Goal: Check status

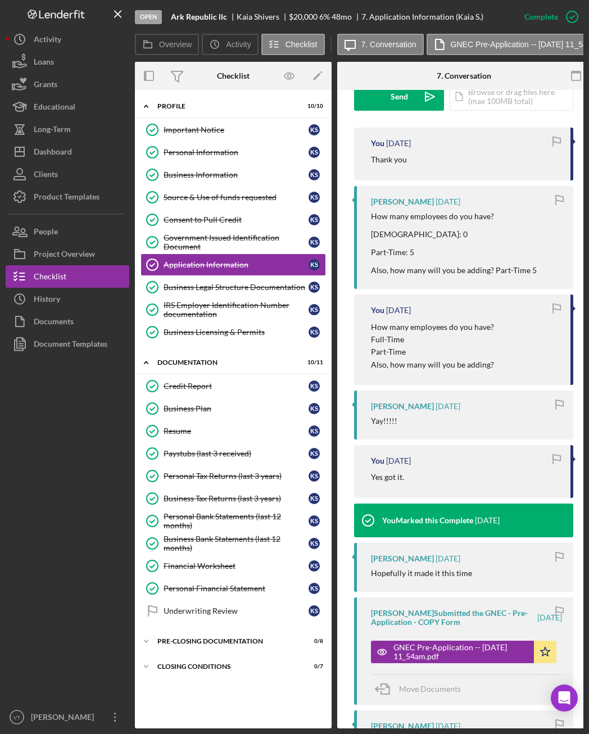
scroll to position [337, 0]
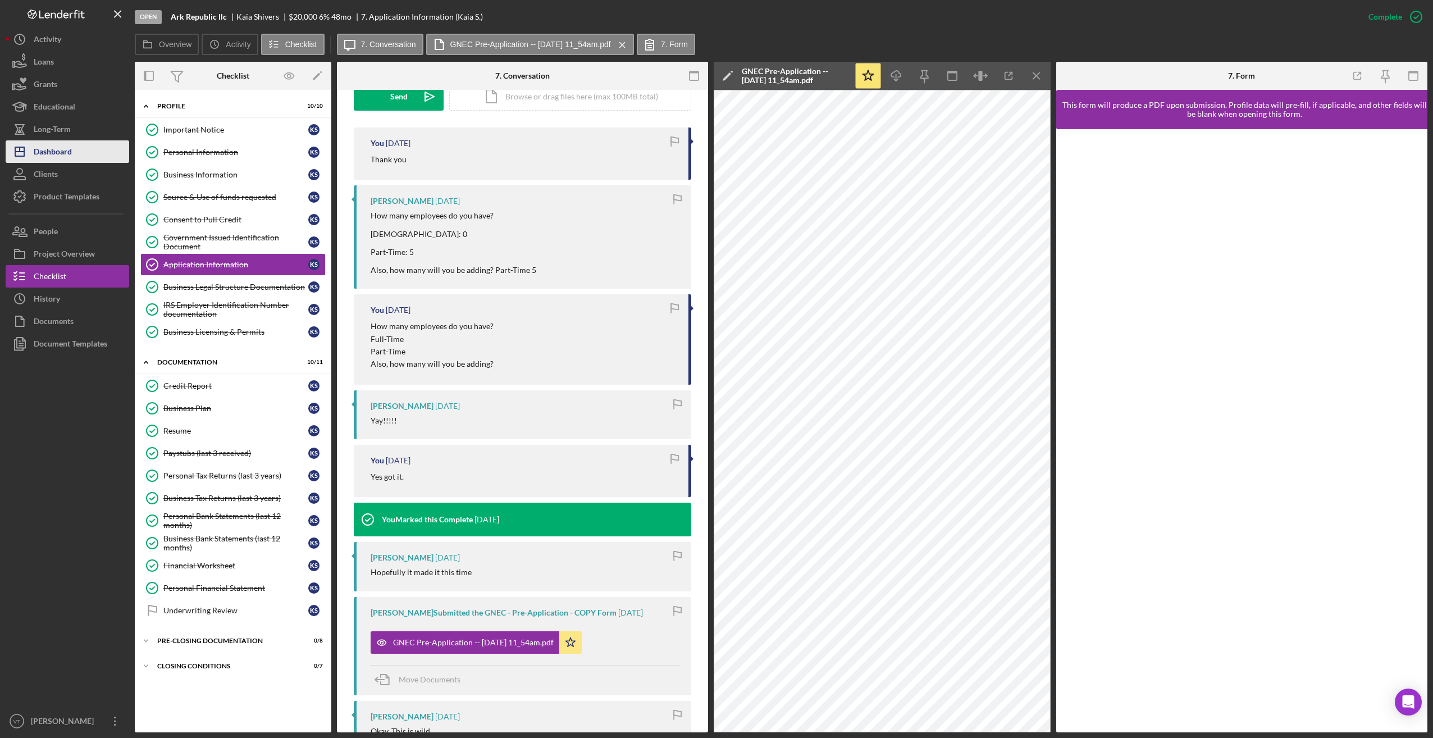
click at [70, 155] on div "Dashboard" at bounding box center [53, 152] width 38 height 25
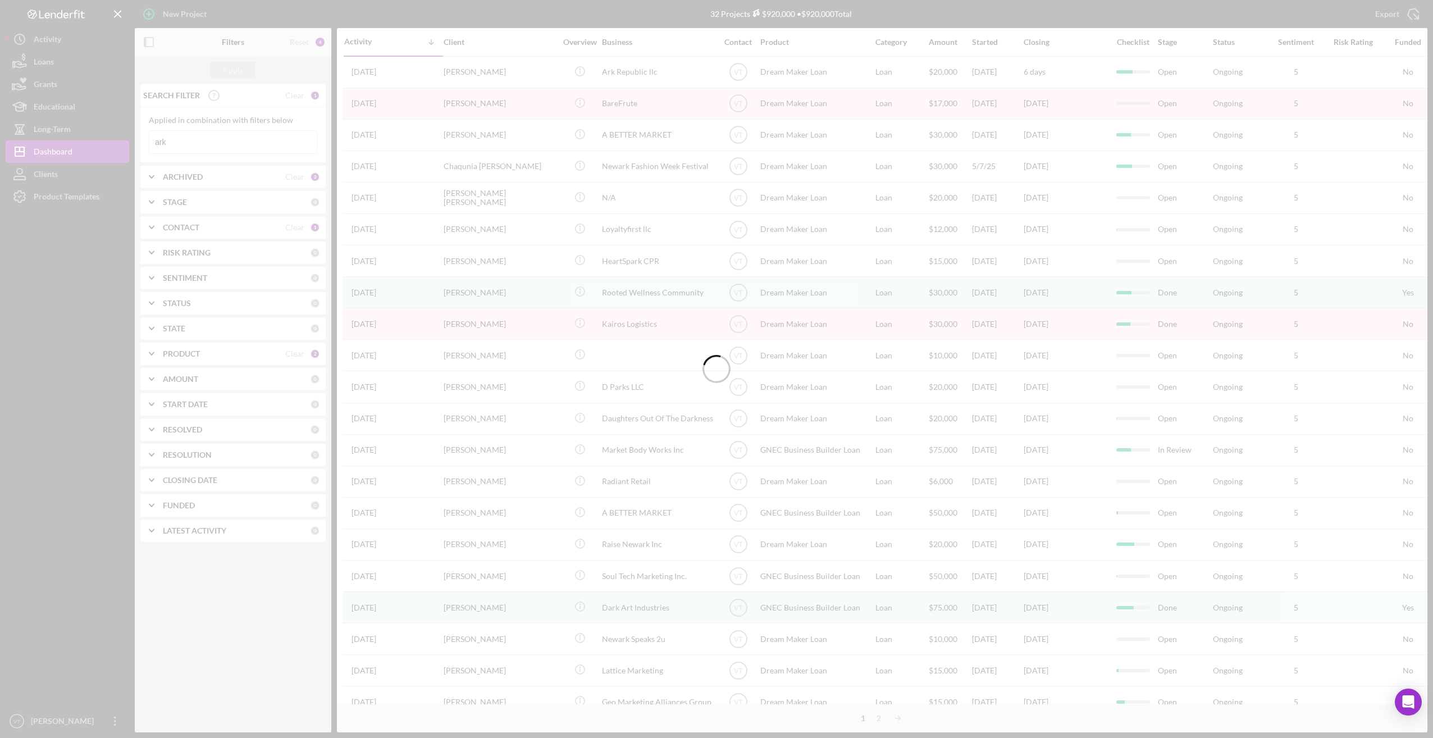
click at [220, 143] on div at bounding box center [716, 369] width 1433 height 738
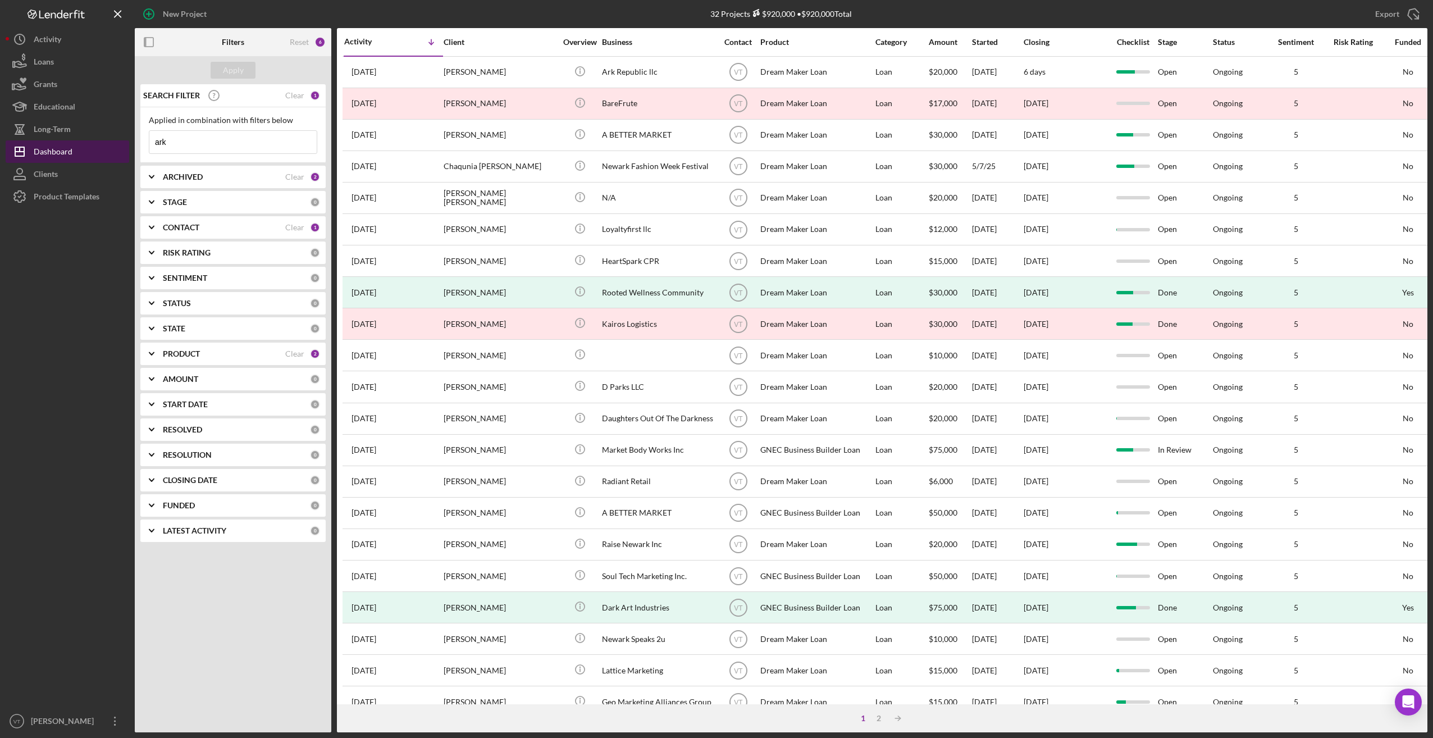
drag, startPoint x: 220, startPoint y: 143, endPoint x: 121, endPoint y: 143, distance: 98.3
click at [121, 143] on div "New Project 32 Projects $920,000 • $920,000 Total ark Export Icon/Export Filter…" at bounding box center [717, 366] width 1422 height 732
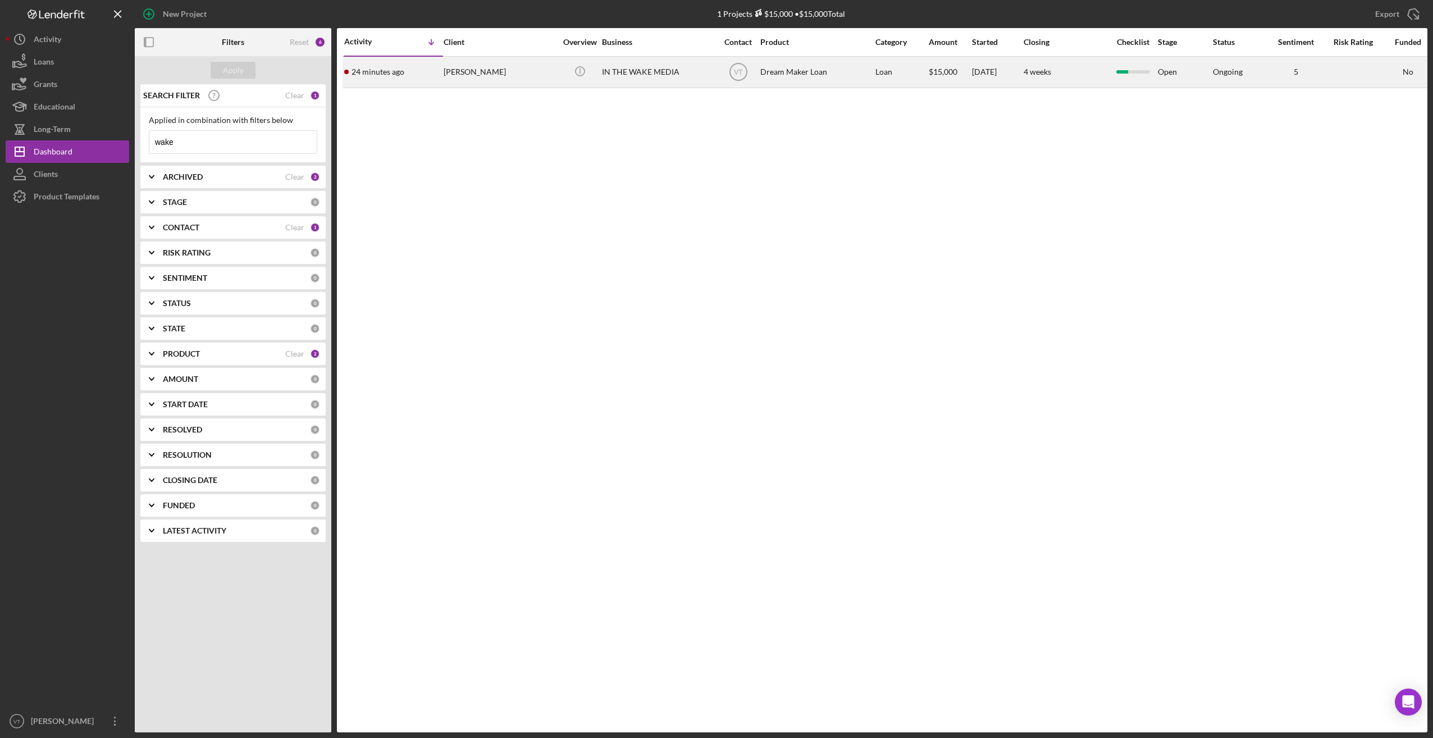
type input "wake"
click at [432, 67] on div "24 minutes ago [PERSON_NAME]" at bounding box center [393, 72] width 98 height 30
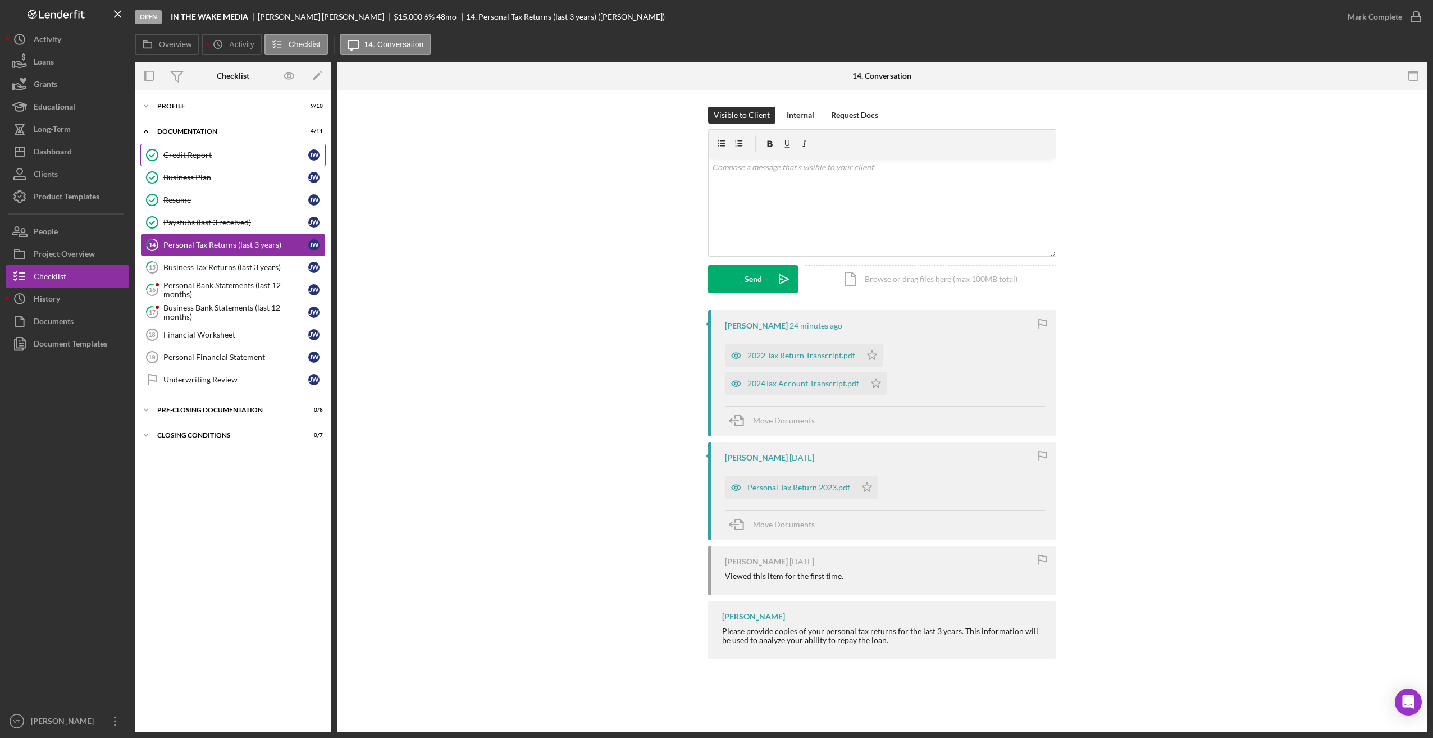
click at [192, 156] on div "Credit Report" at bounding box center [235, 155] width 145 height 9
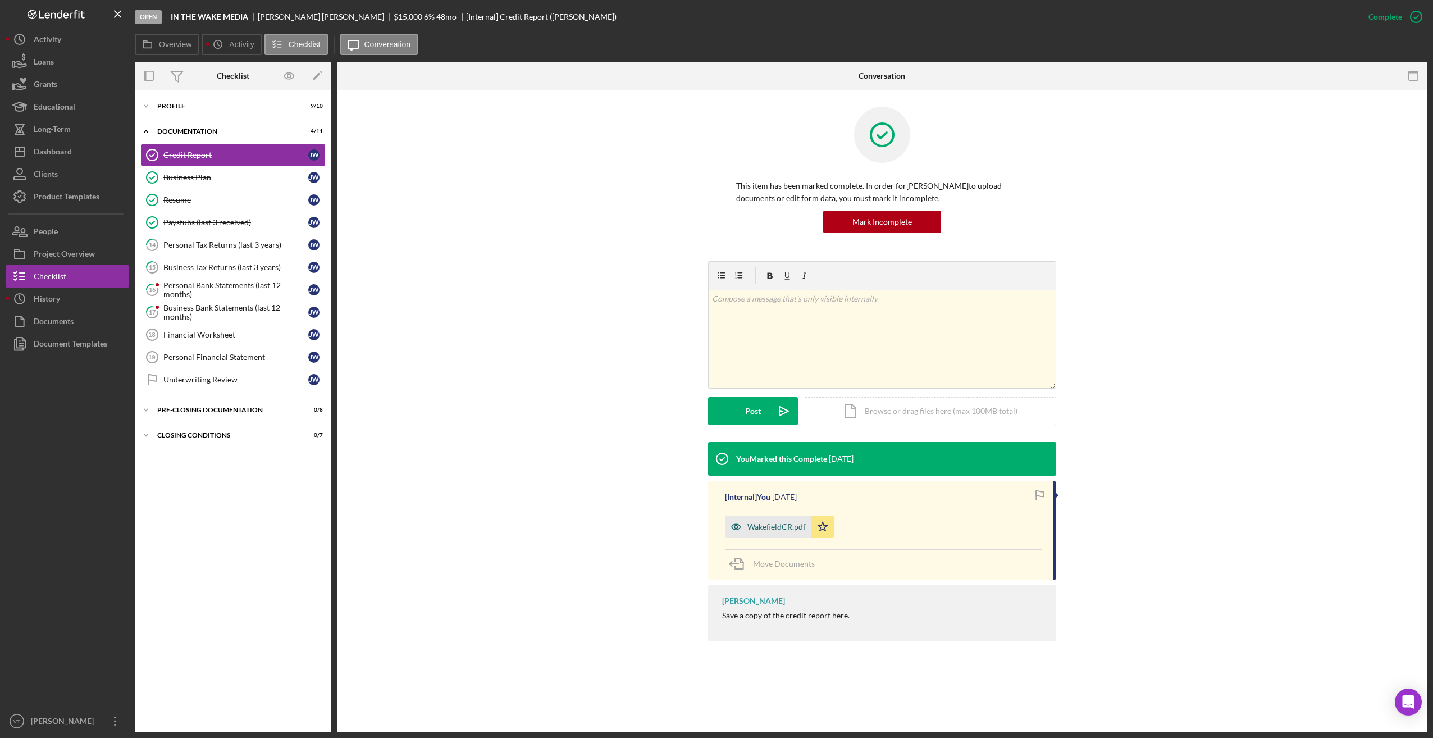
click at [588, 521] on div "WakefieldCR.pdf" at bounding box center [768, 527] width 86 height 22
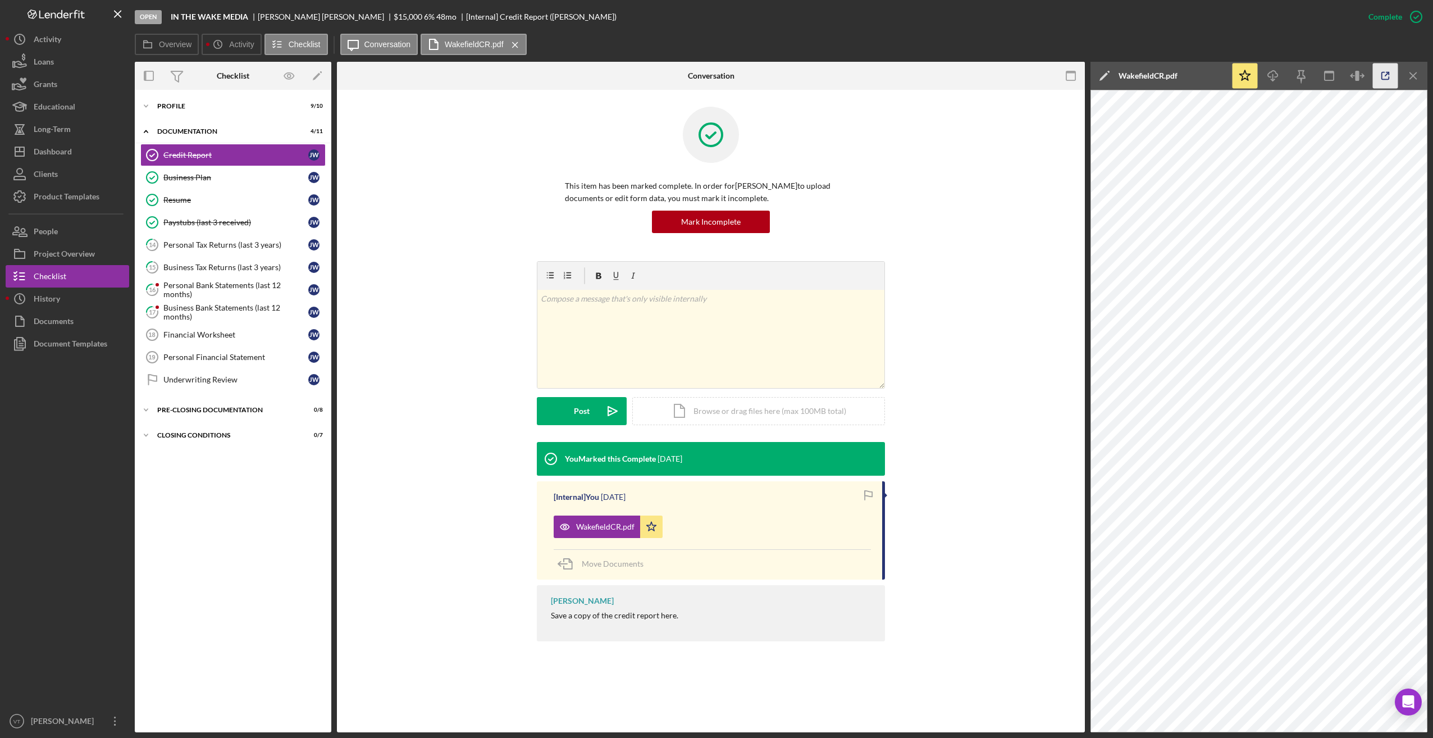
click at [588, 72] on icon "button" at bounding box center [1385, 75] width 25 height 25
click at [148, 107] on icon "Icon/Expander" at bounding box center [146, 106] width 22 height 22
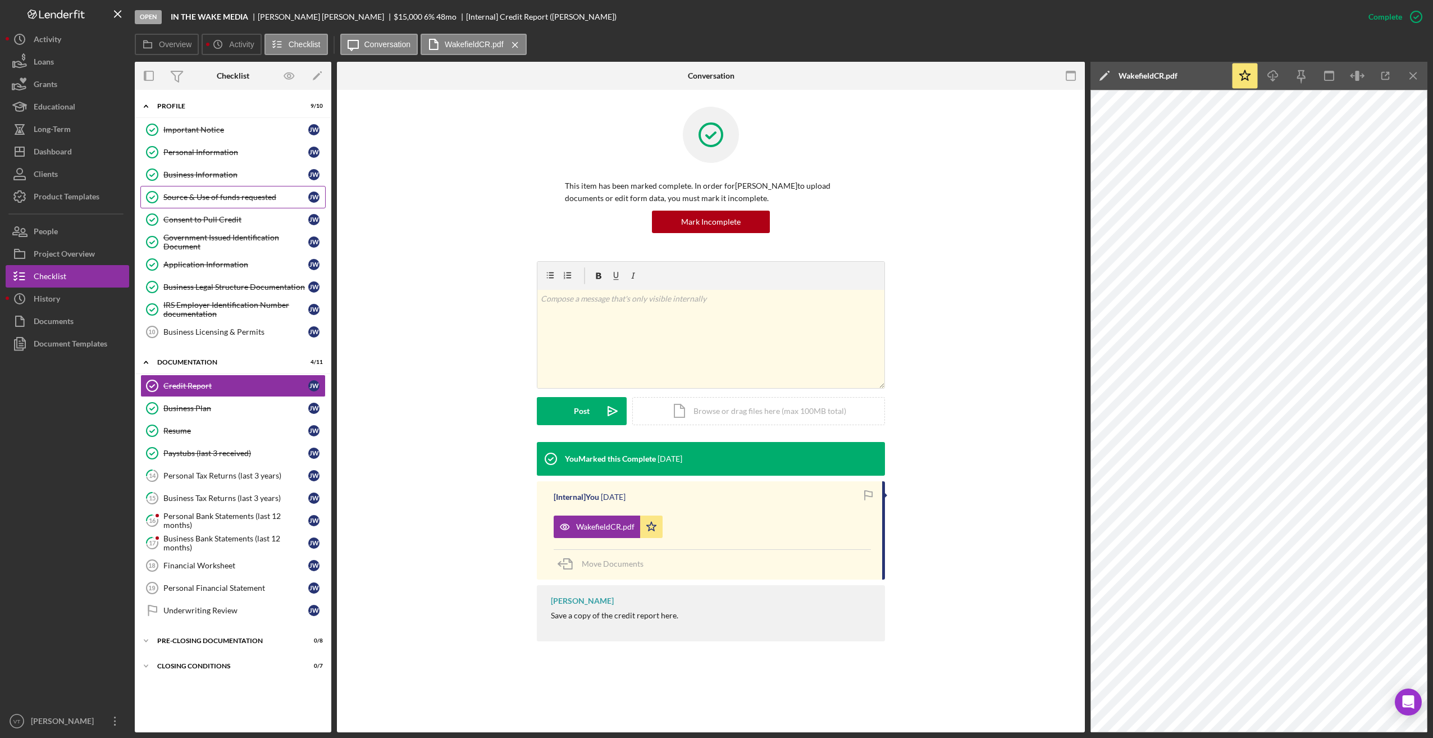
click at [206, 202] on link "Source & Use of funds requested Source & Use of funds requested J W" at bounding box center [232, 197] width 185 height 22
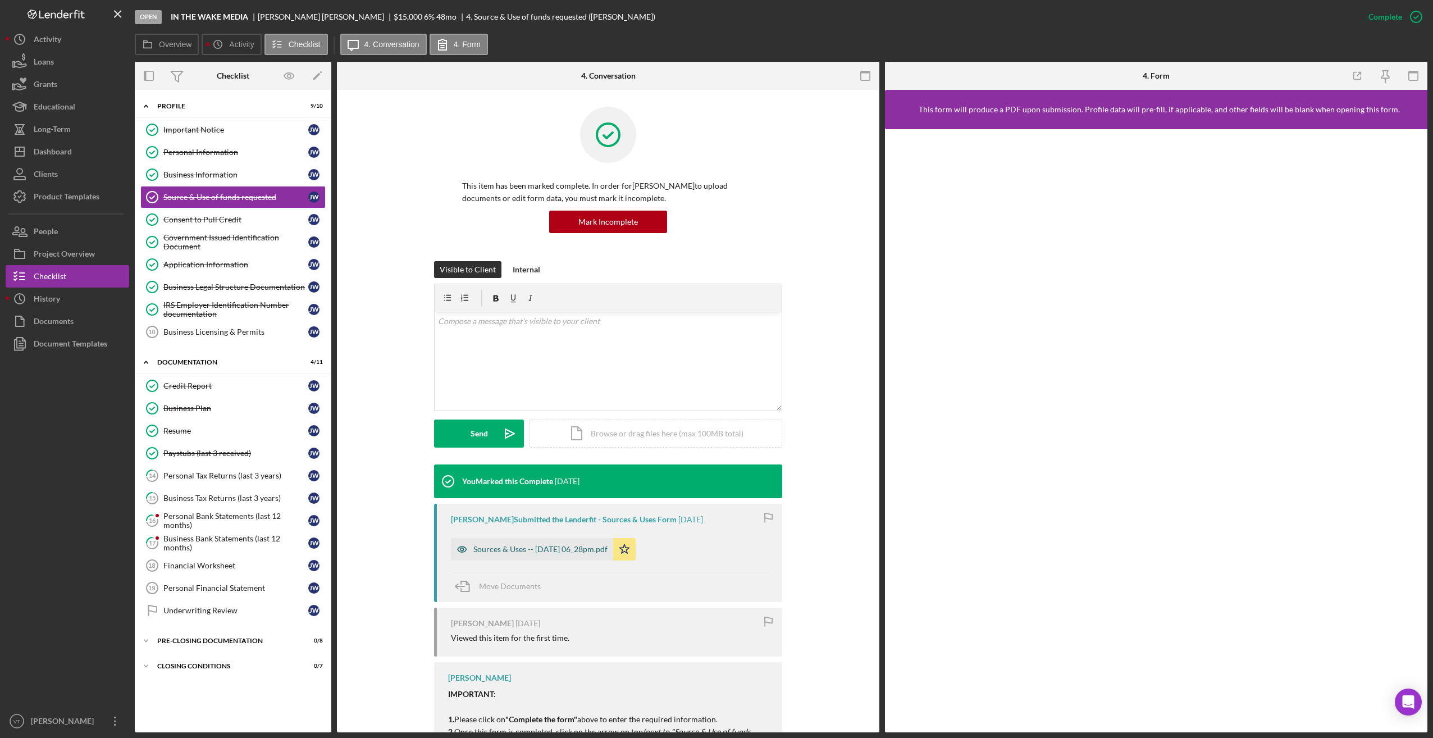
click at [498, 549] on div "Sources & Uses -- [DATE] 06_28pm.pdf" at bounding box center [540, 549] width 134 height 9
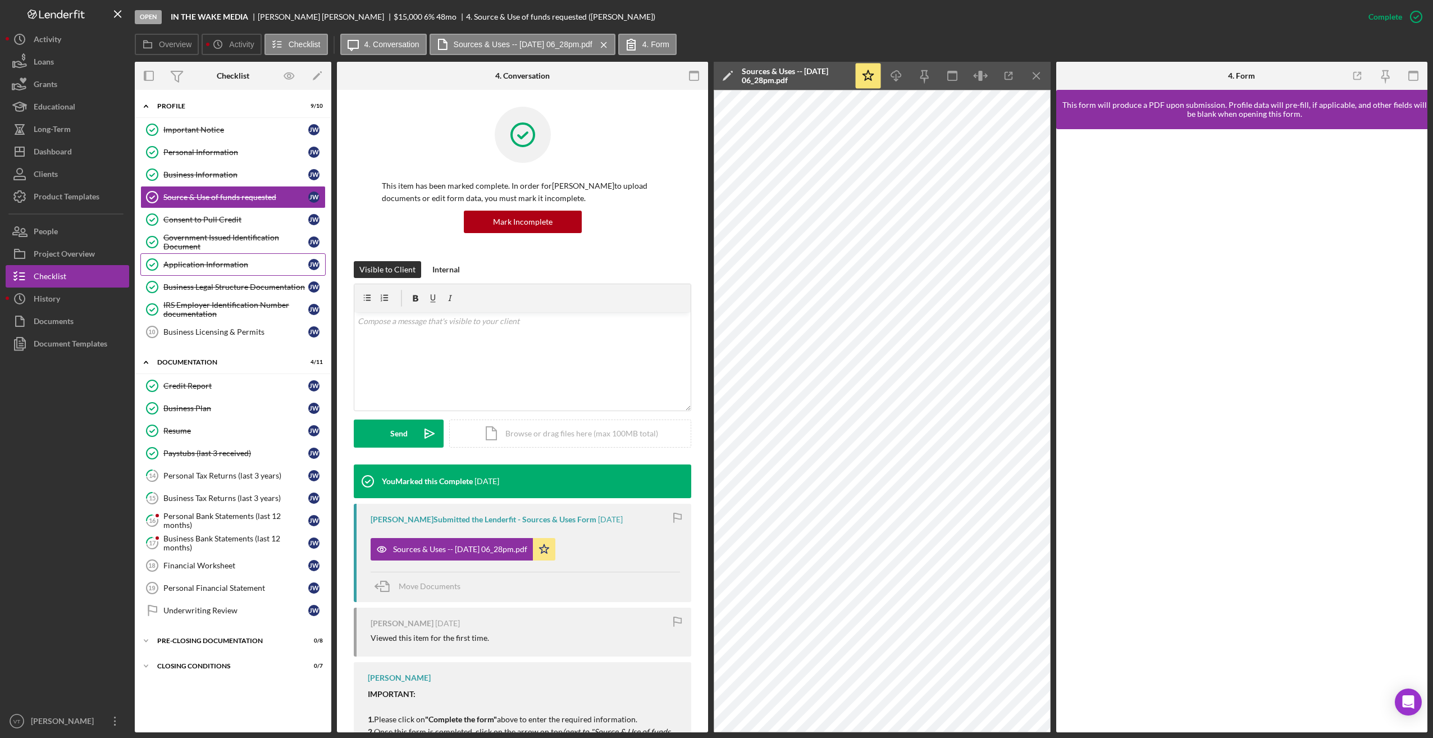
click at [215, 266] on div "Application Information" at bounding box center [235, 264] width 145 height 9
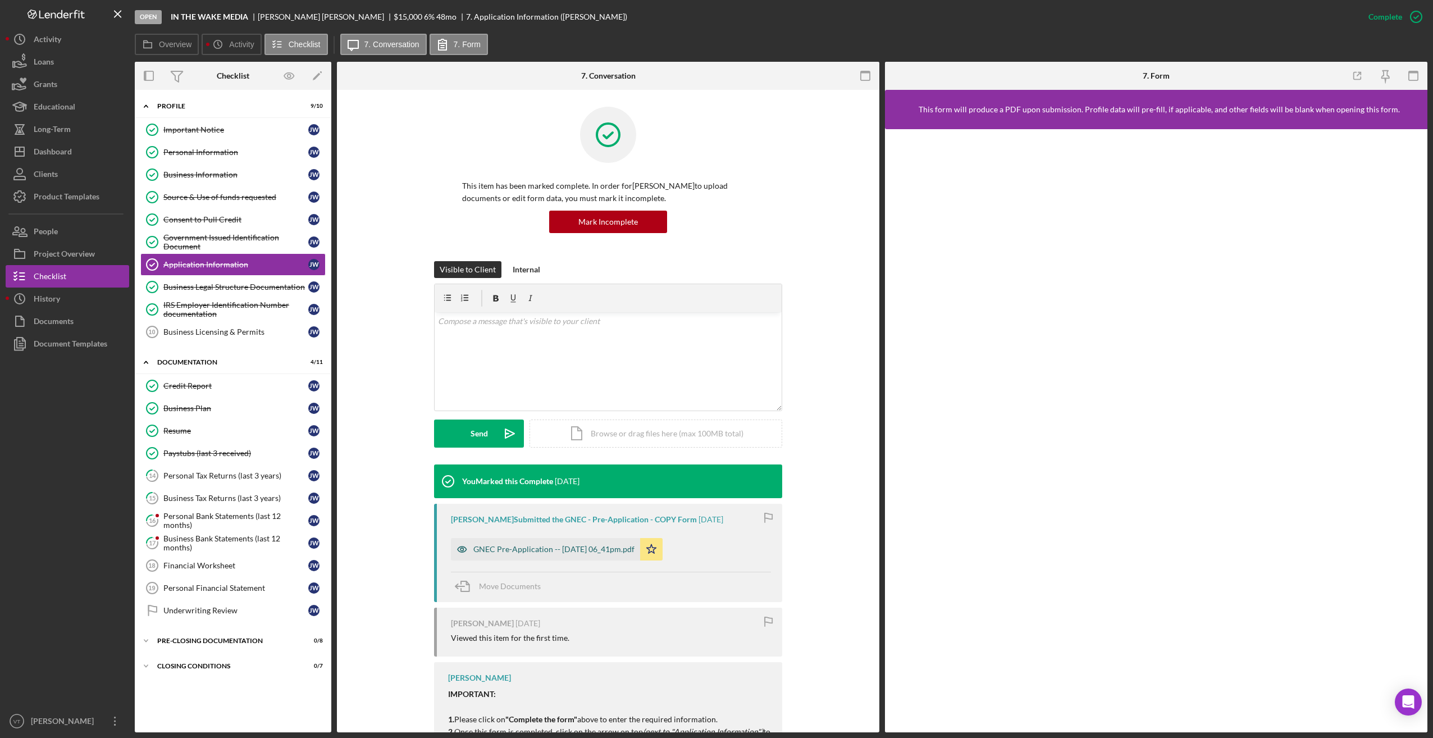
click at [564, 555] on div "GNEC Pre-Application -- [DATE] 06_41pm.pdf" at bounding box center [545, 549] width 189 height 22
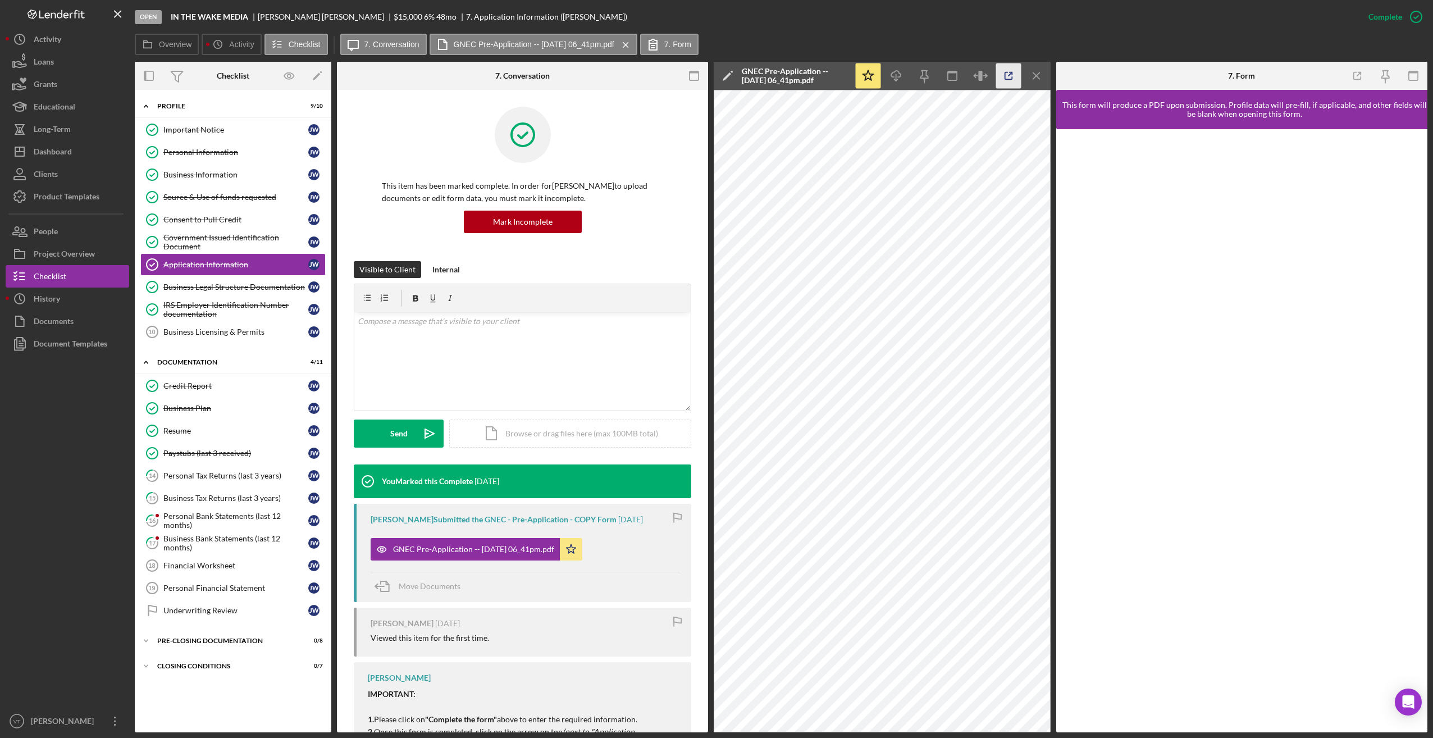
click at [588, 76] on icon "button" at bounding box center [1008, 75] width 25 height 25
click at [226, 290] on div "Business Legal Structure Documentation" at bounding box center [235, 287] width 145 height 9
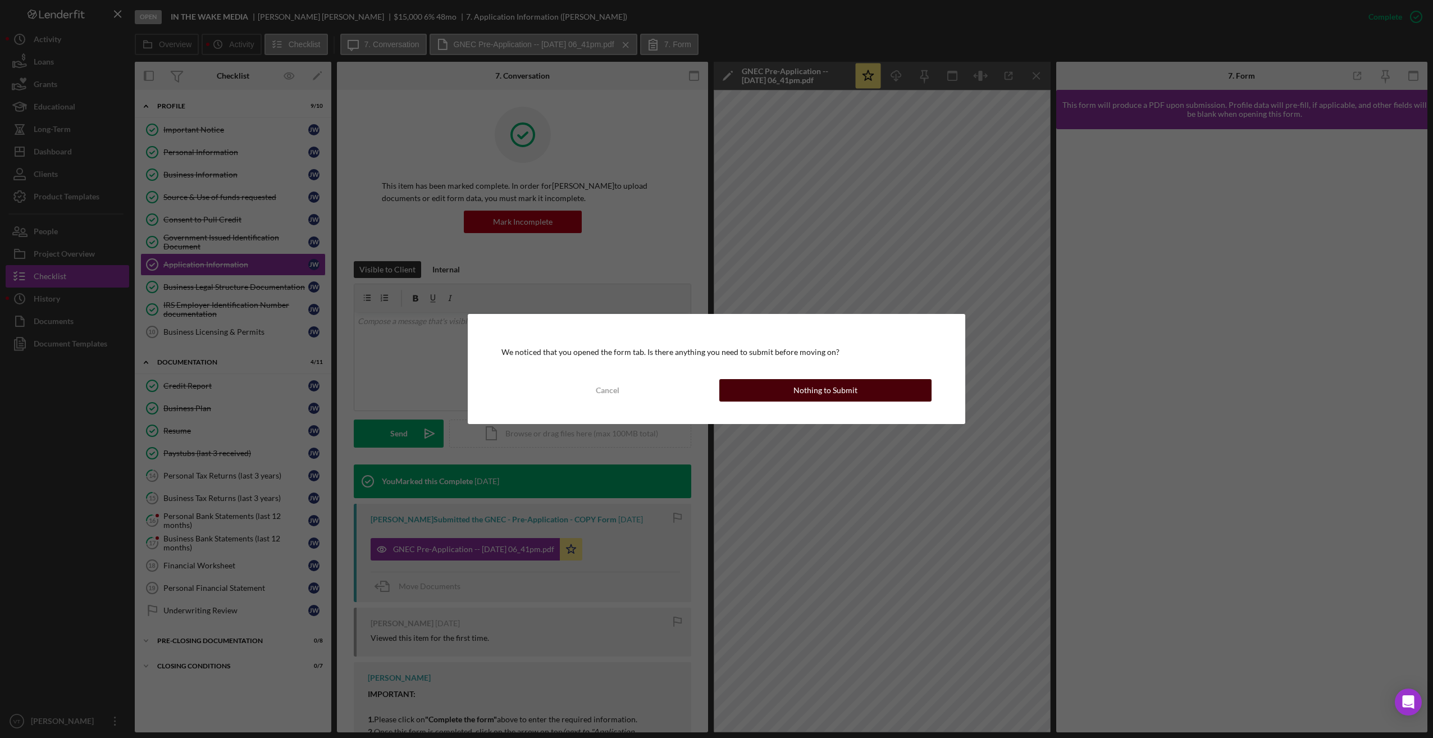
click at [588, 389] on div "Nothing to Submit" at bounding box center [826, 390] width 64 height 22
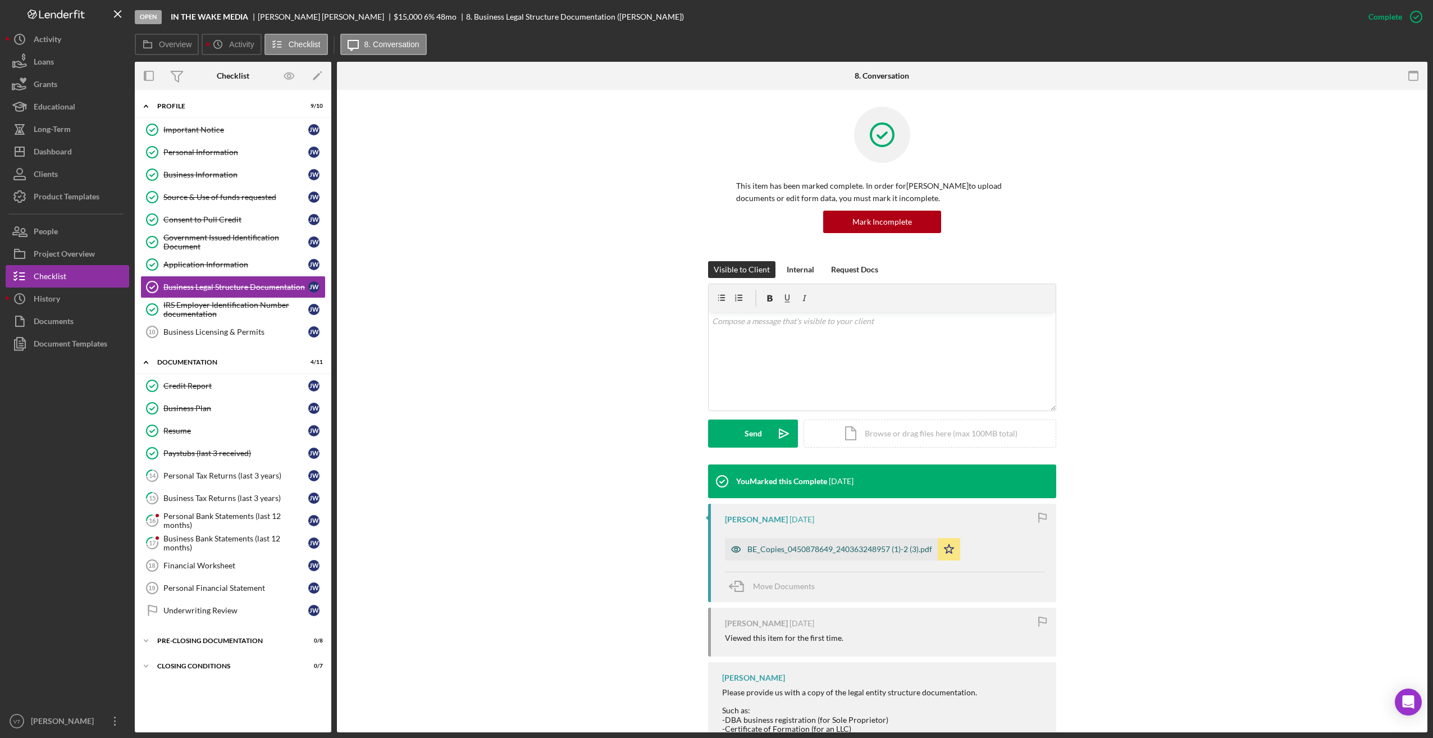
click at [588, 557] on div "BE_Copies_0450878649_240363248957 (1)-2 (3).pdf" at bounding box center [831, 549] width 213 height 22
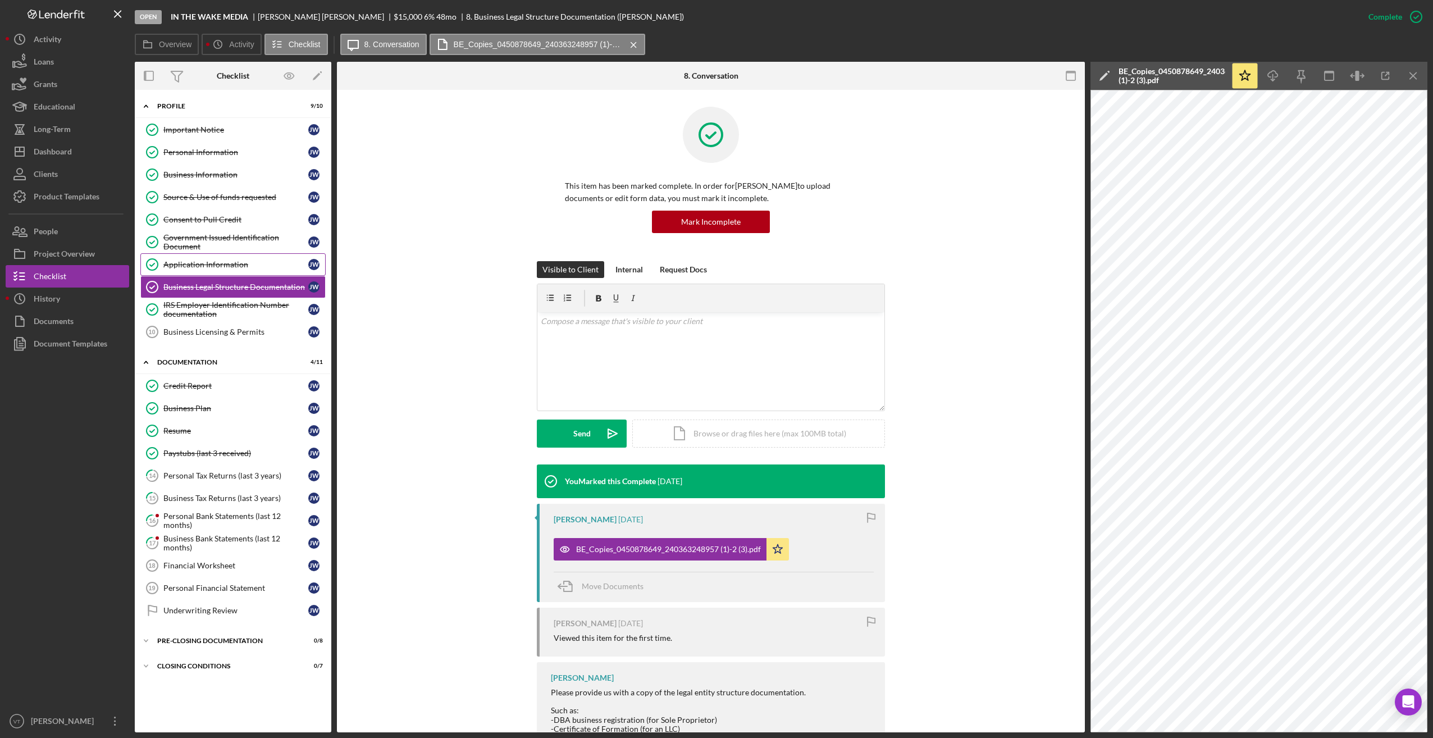
click at [224, 269] on div "Application Information" at bounding box center [235, 264] width 145 height 9
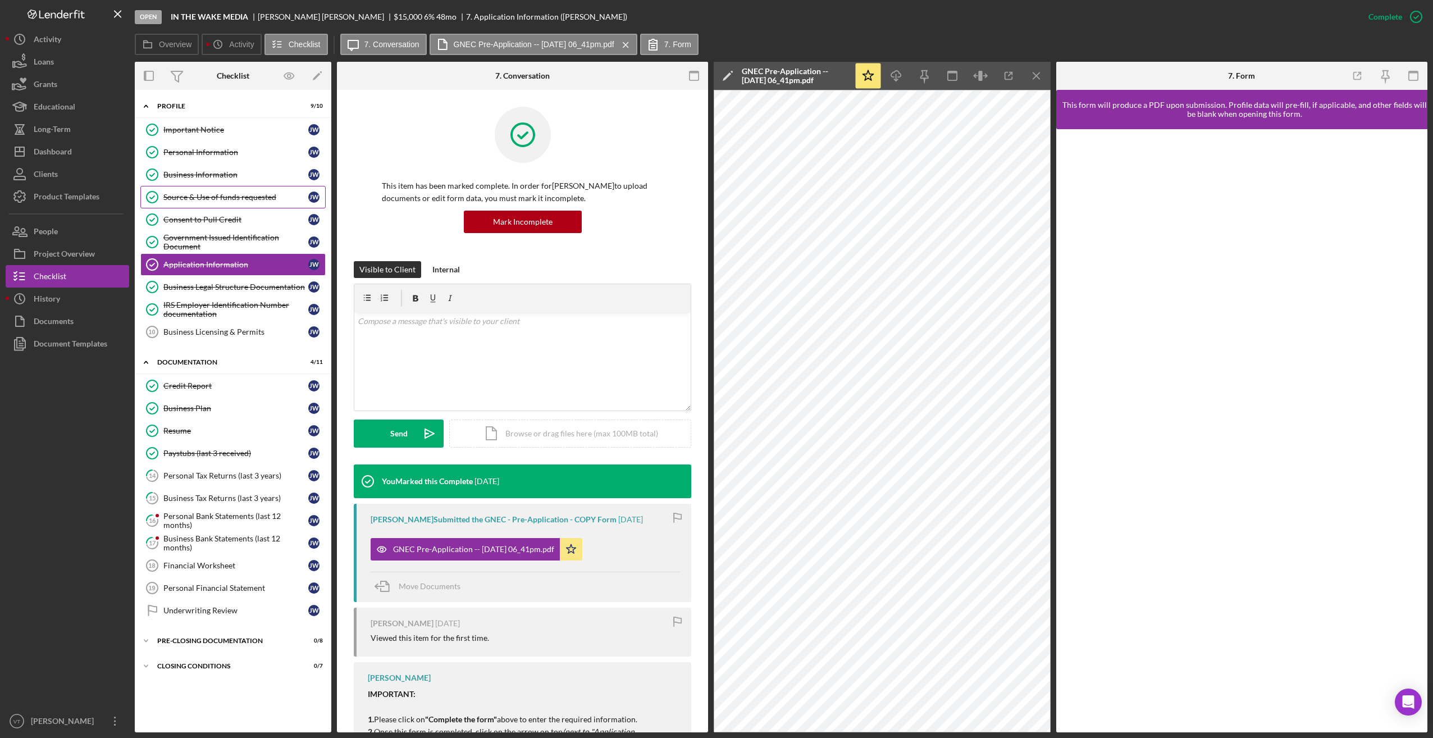
click at [197, 198] on div "Source & Use of funds requested" at bounding box center [235, 197] width 145 height 9
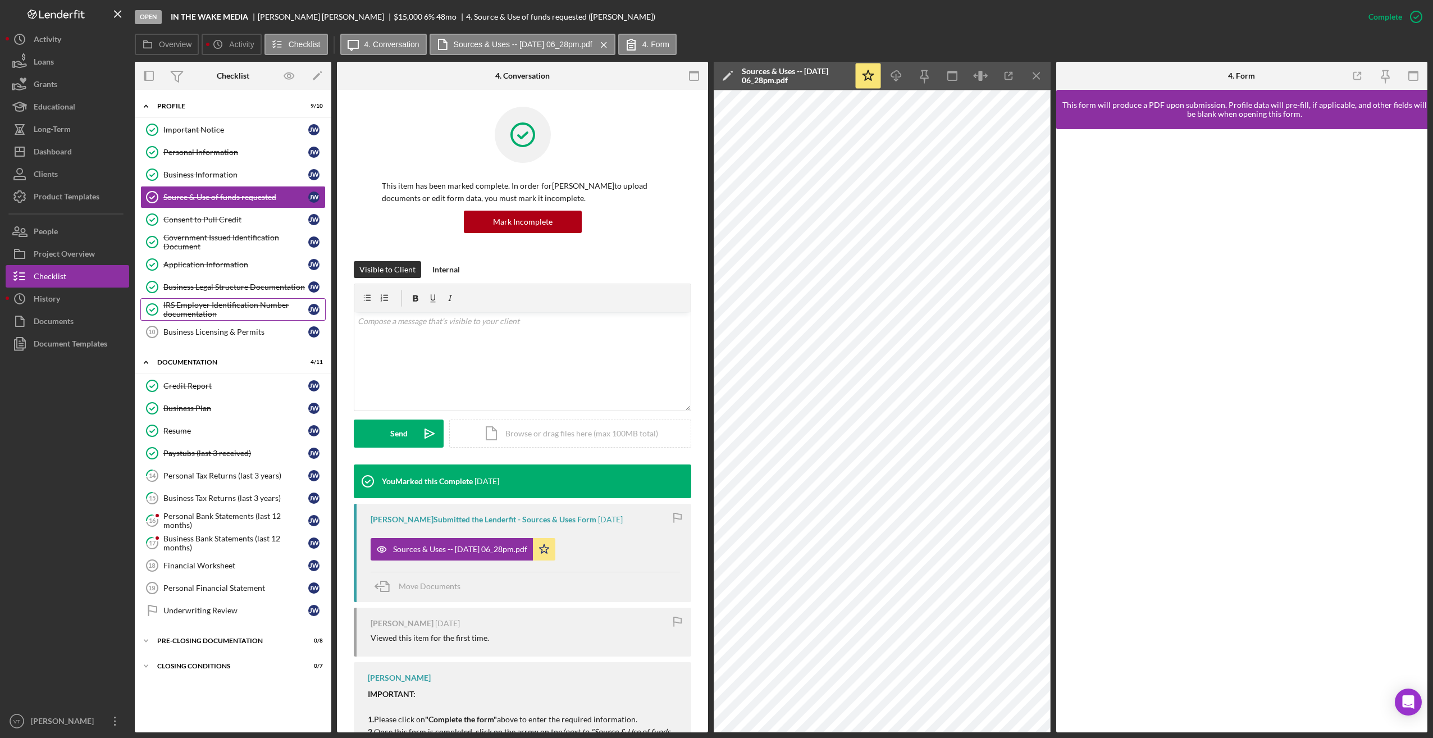
click at [202, 309] on div "IRS Employer Identification Number documentation" at bounding box center [235, 309] width 145 height 18
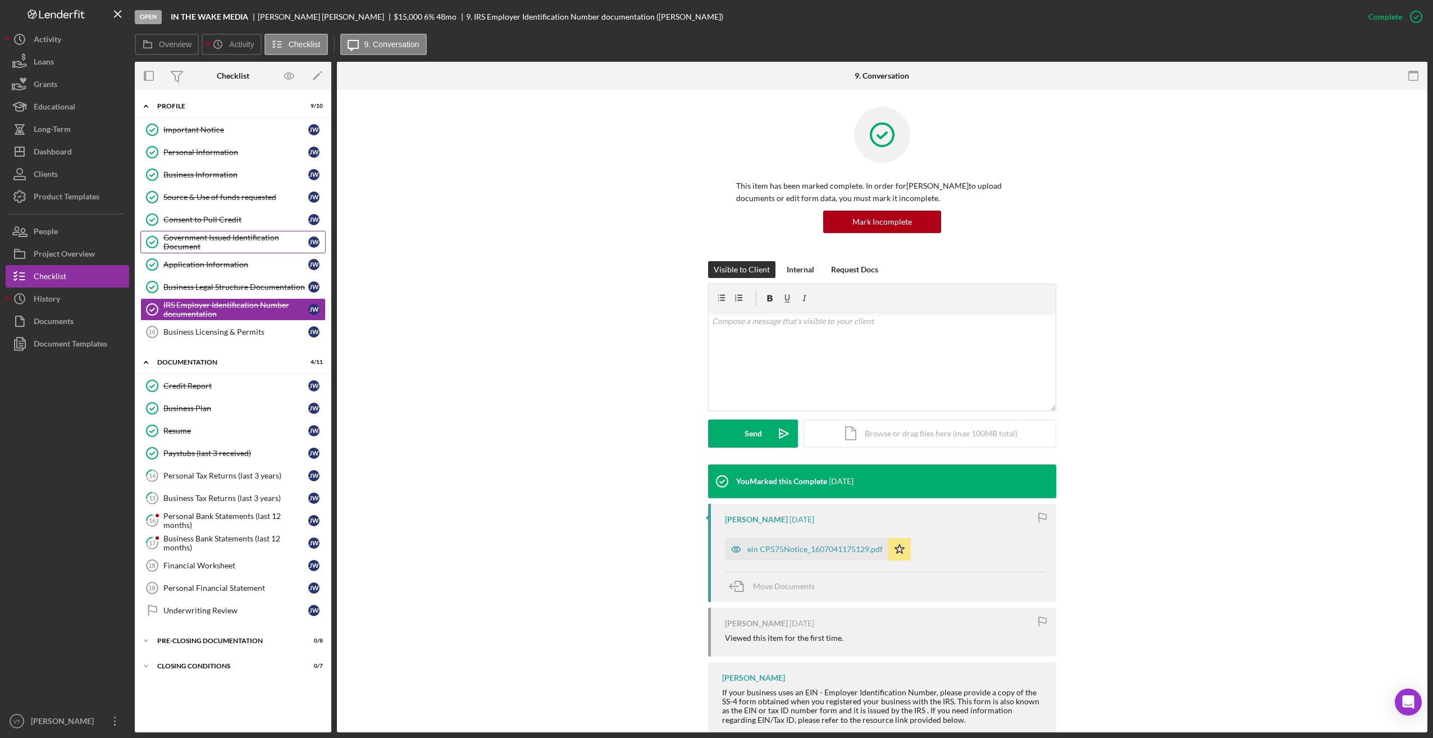
click at [199, 251] on div "Government Issued Identification Document" at bounding box center [235, 242] width 145 height 18
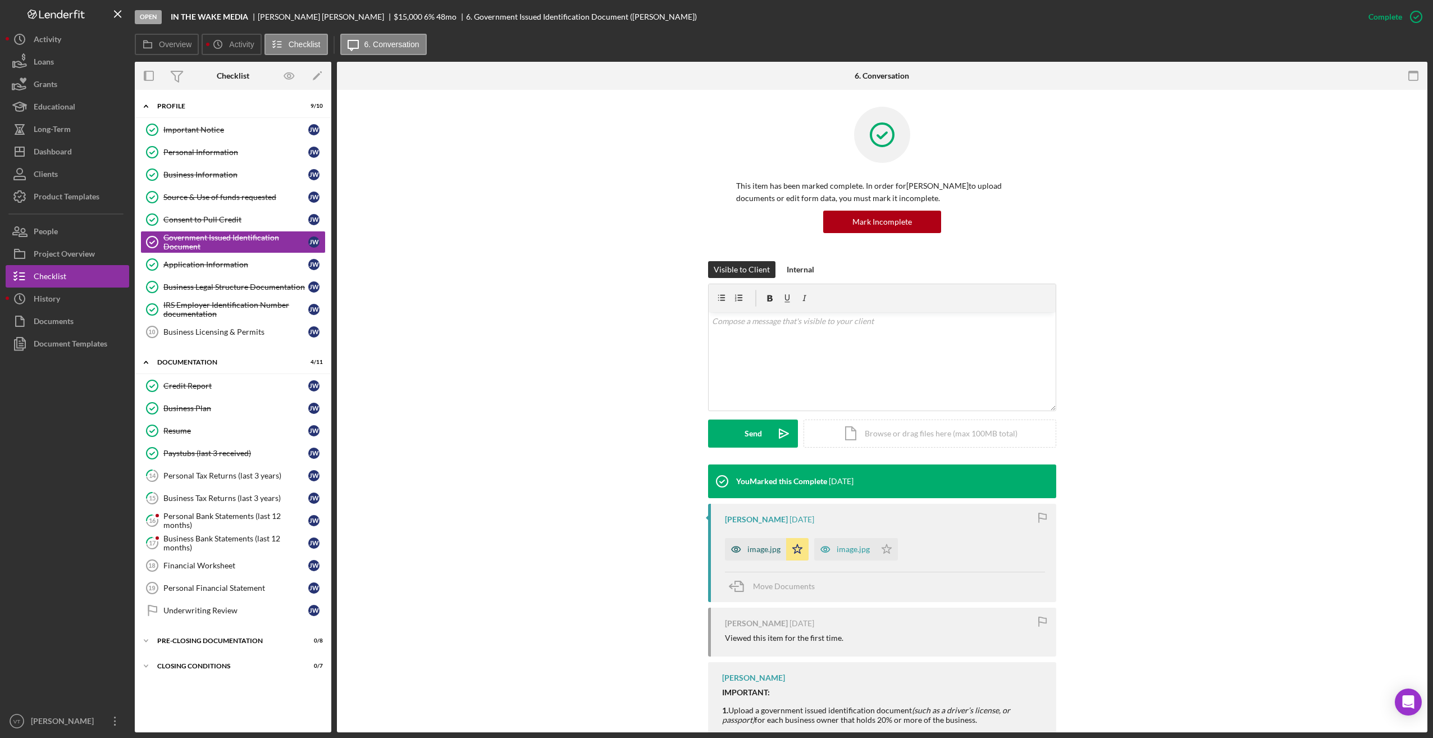
click at [588, 551] on div "image.jpg" at bounding box center [764, 549] width 33 height 9
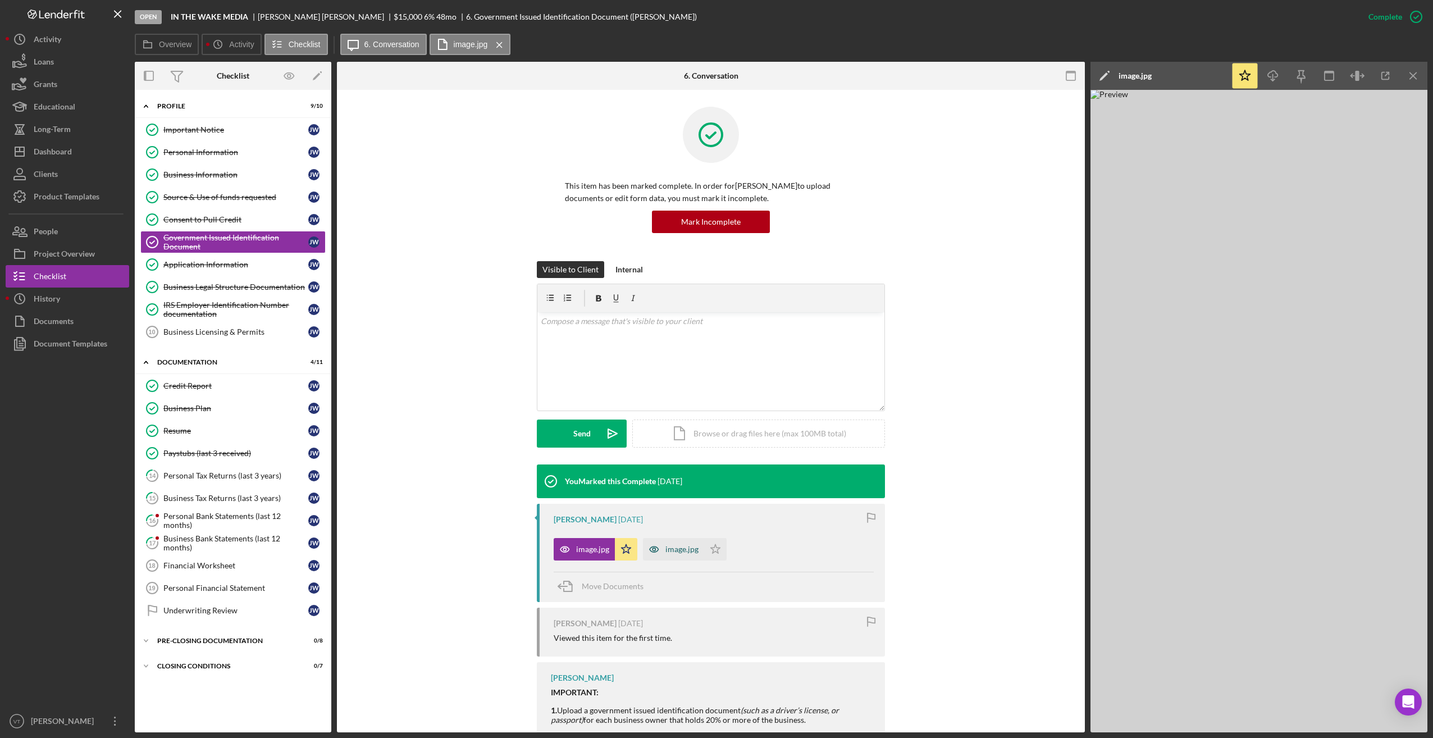
click at [588, 553] on icon "button" at bounding box center [654, 549] width 22 height 22
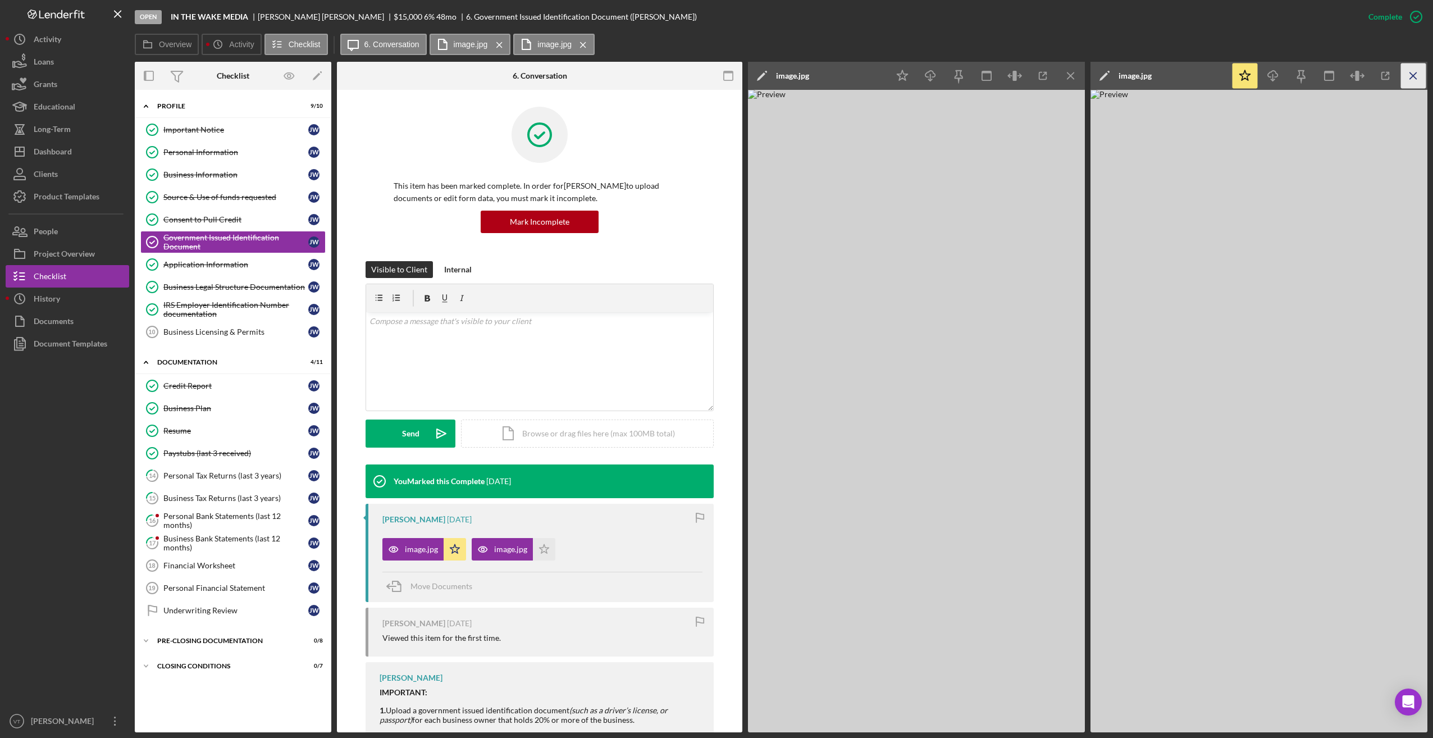
click at [588, 74] on icon "Icon/Menu Close" at bounding box center [1413, 75] width 25 height 25
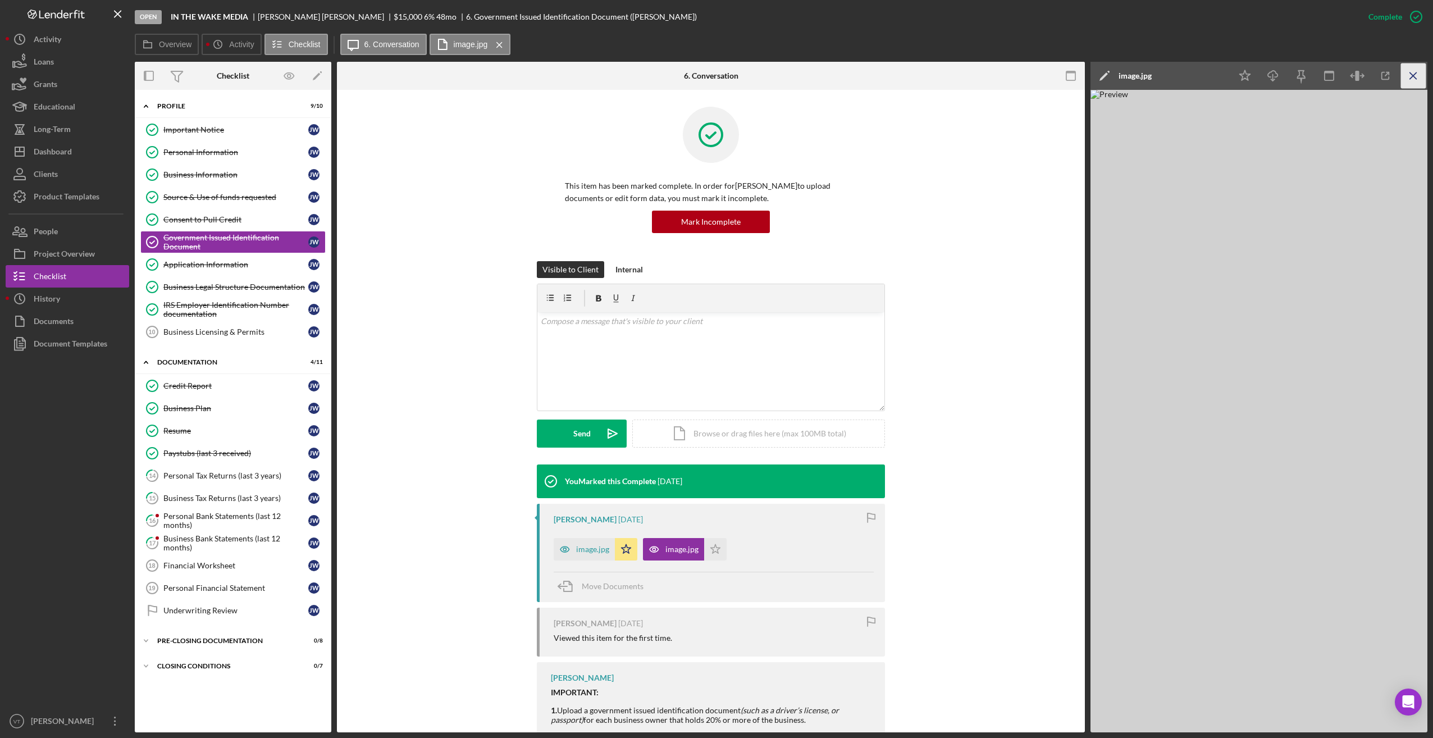
click at [588, 75] on icon "Icon/Menu Close" at bounding box center [1413, 75] width 25 height 25
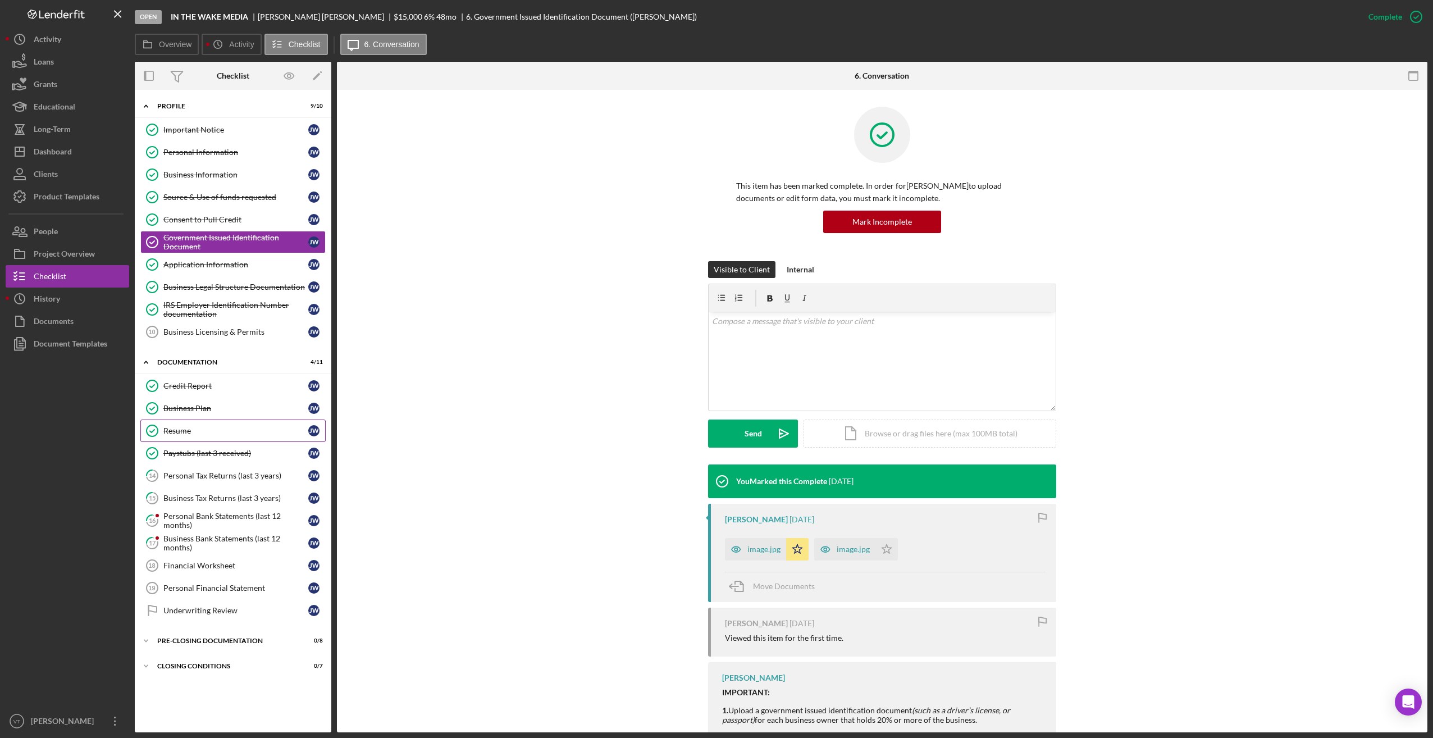
click at [205, 432] on div "Resume" at bounding box center [235, 430] width 145 height 9
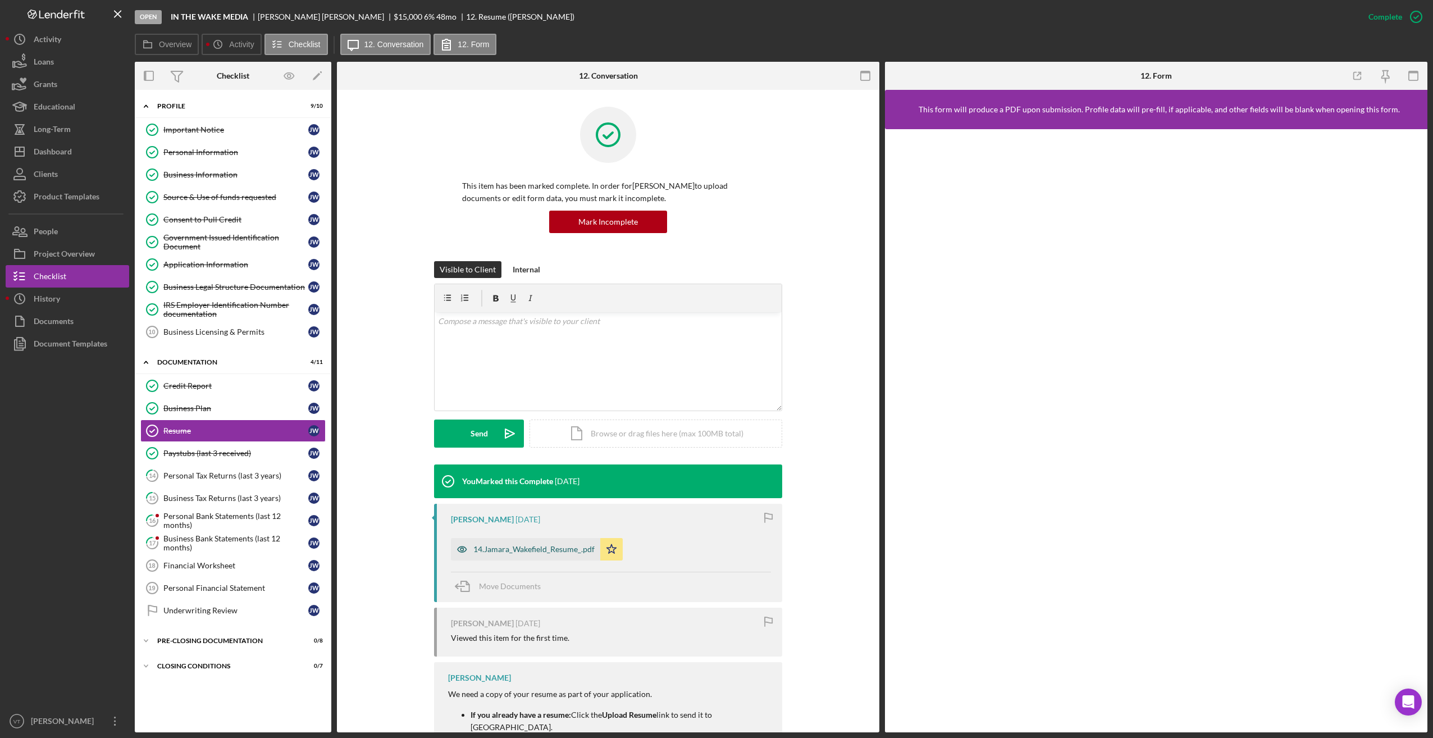
click at [535, 545] on div "14.Jamara_Wakefield_Resume_.pdf" at bounding box center [533, 549] width 121 height 9
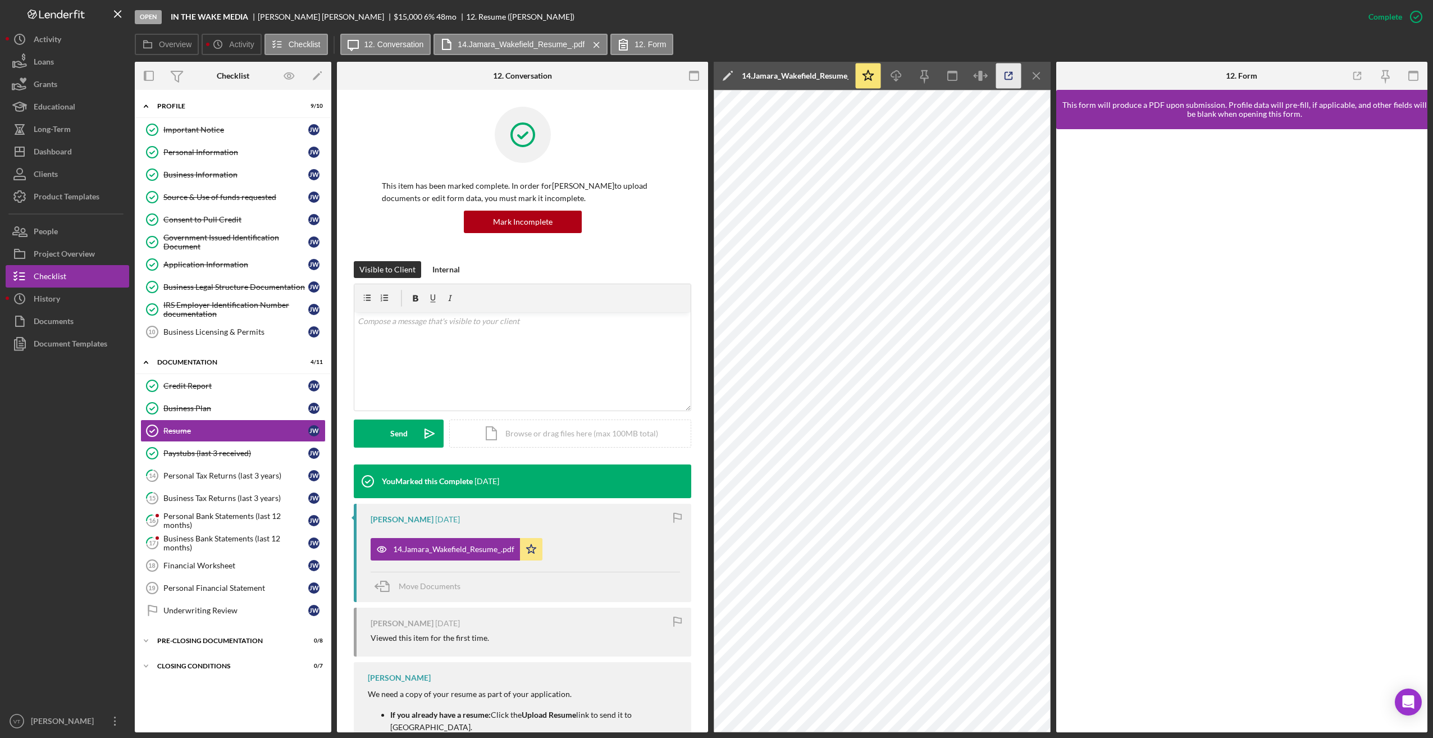
click at [588, 75] on icon "button" at bounding box center [1008, 75] width 7 height 7
click at [190, 519] on div "Personal Bank Statements (last 12 months)" at bounding box center [235, 521] width 145 height 18
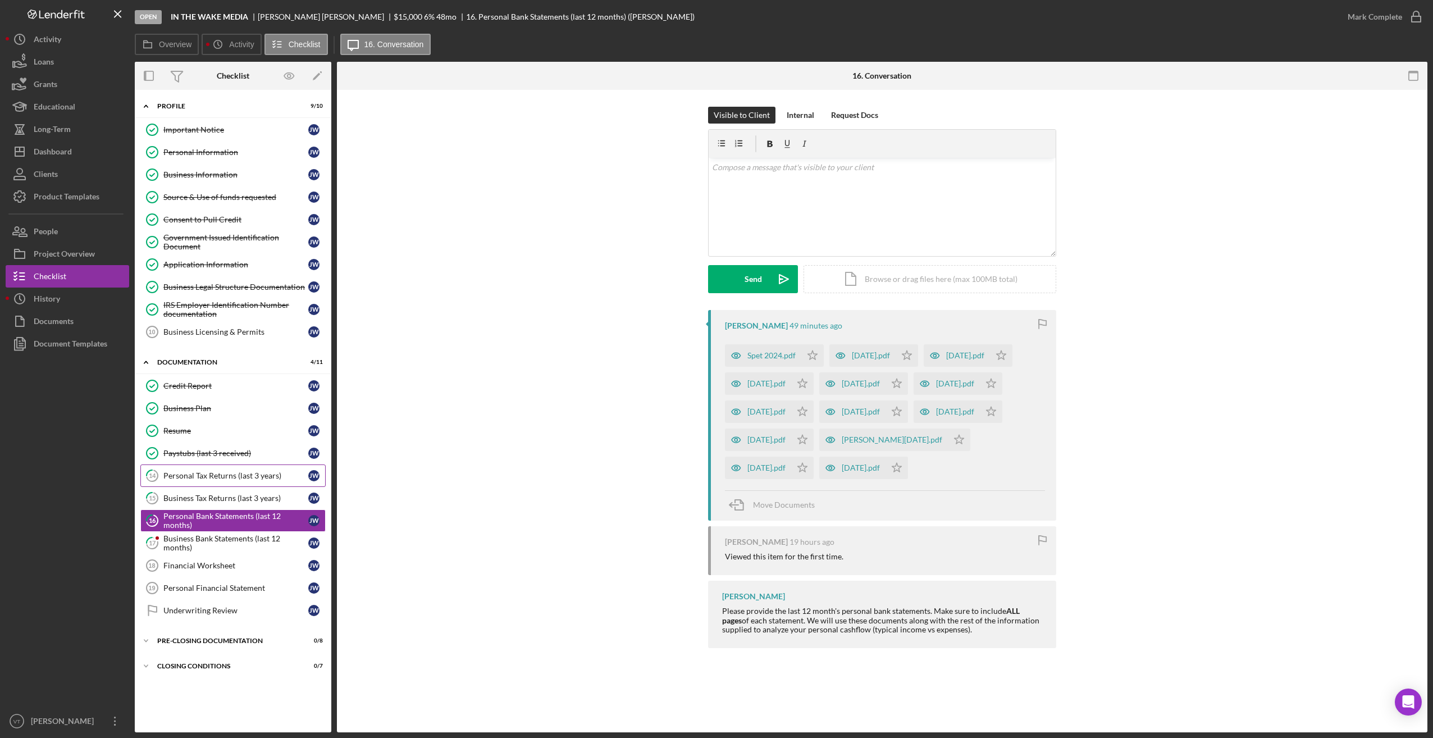
click at [198, 478] on div "Personal Tax Returns (last 3 years)" at bounding box center [235, 475] width 145 height 9
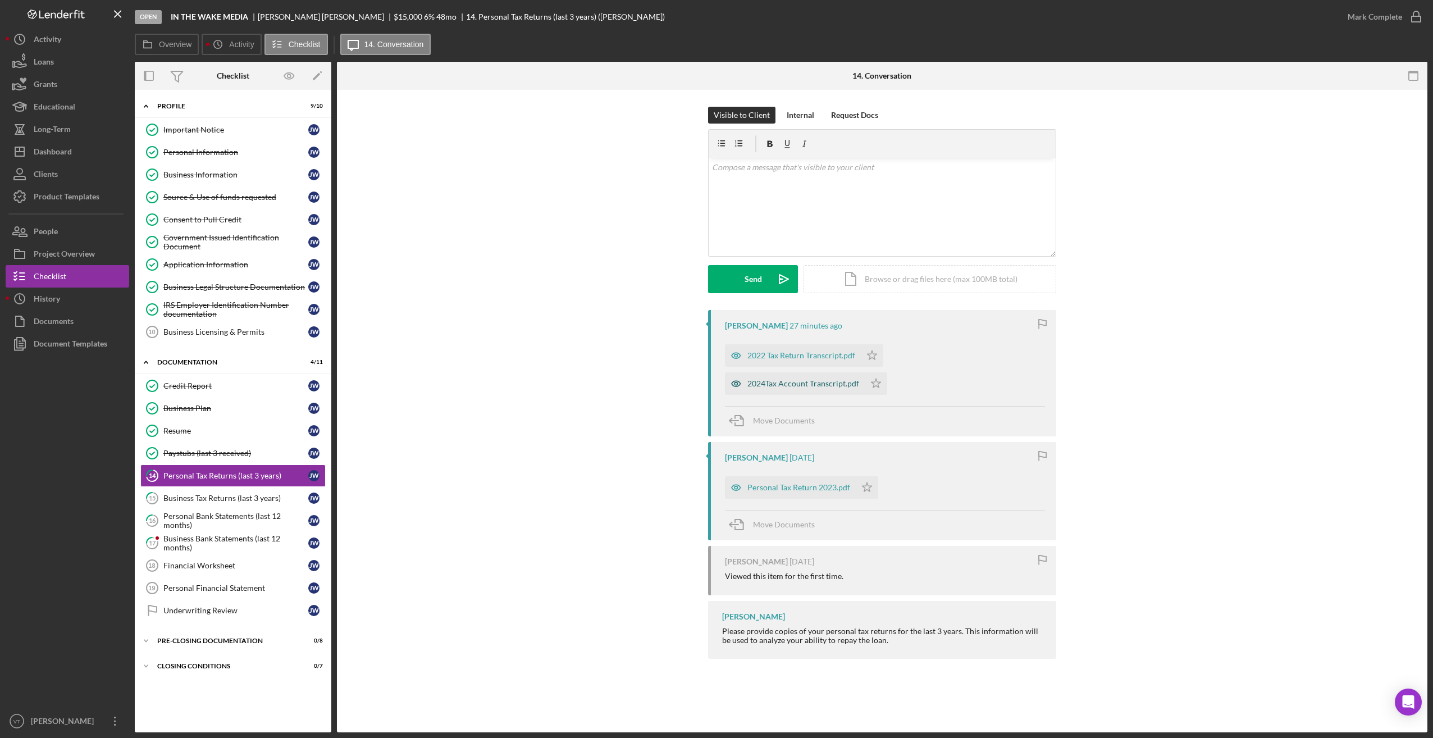
click at [588, 388] on div "2024Tax Account Transcript.pdf" at bounding box center [804, 383] width 112 height 9
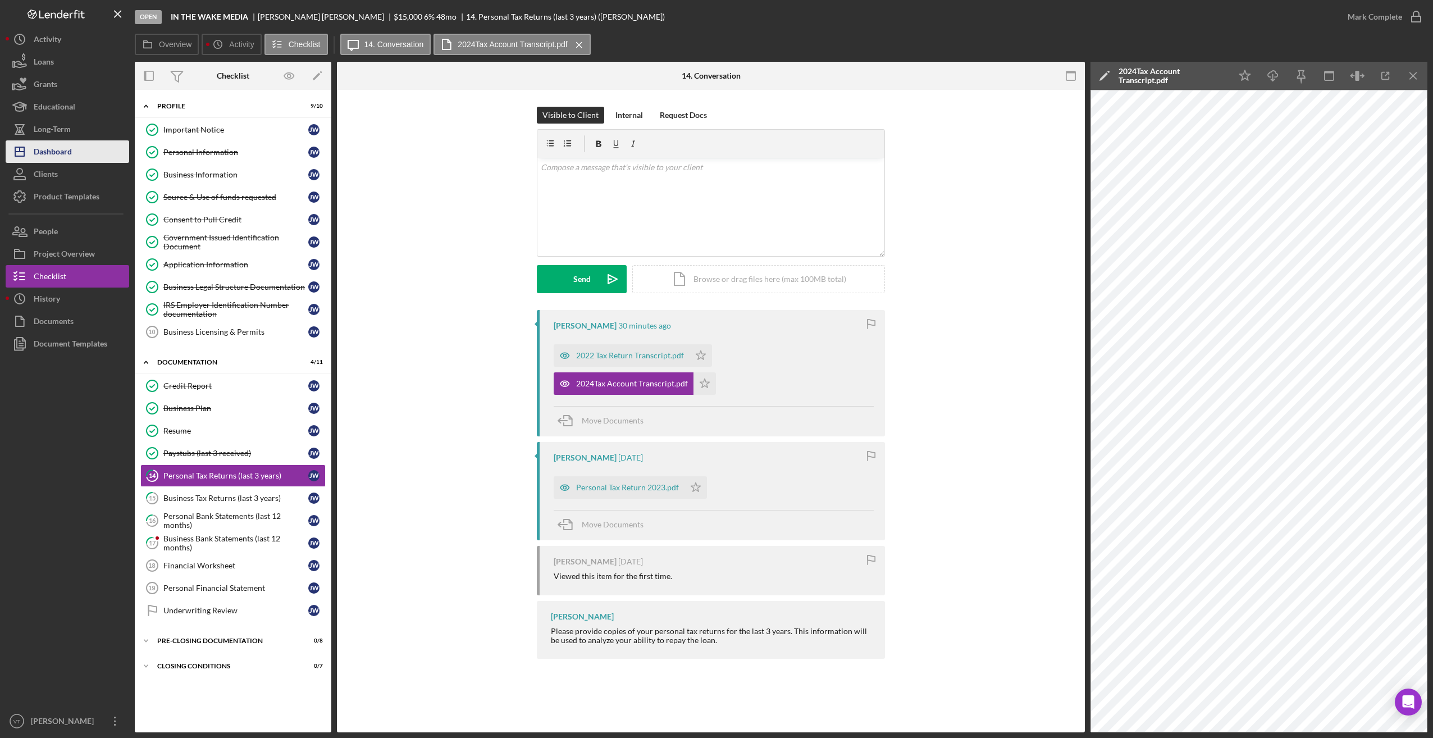
click at [60, 151] on div "Dashboard" at bounding box center [53, 152] width 38 height 25
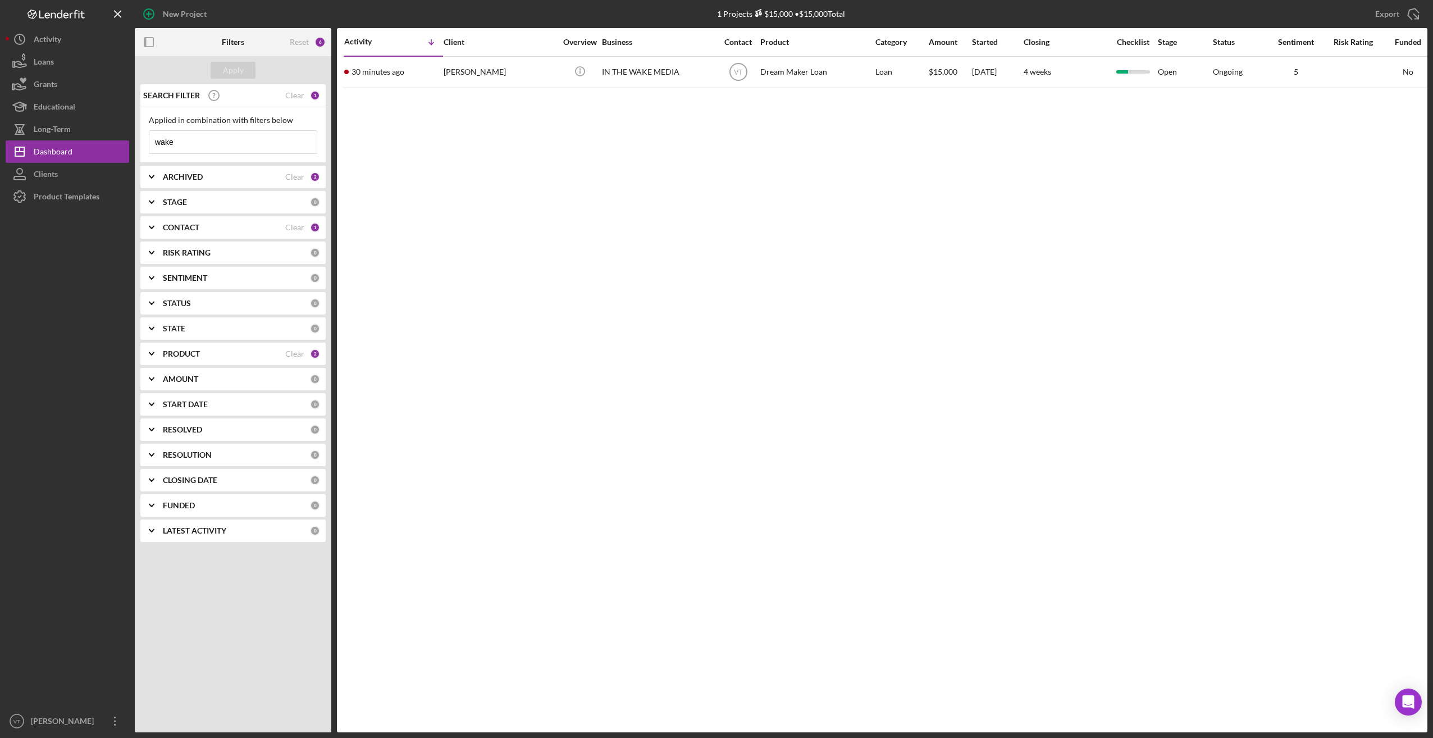
click at [238, 142] on input "wake" at bounding box center [232, 142] width 167 height 22
type input "w"
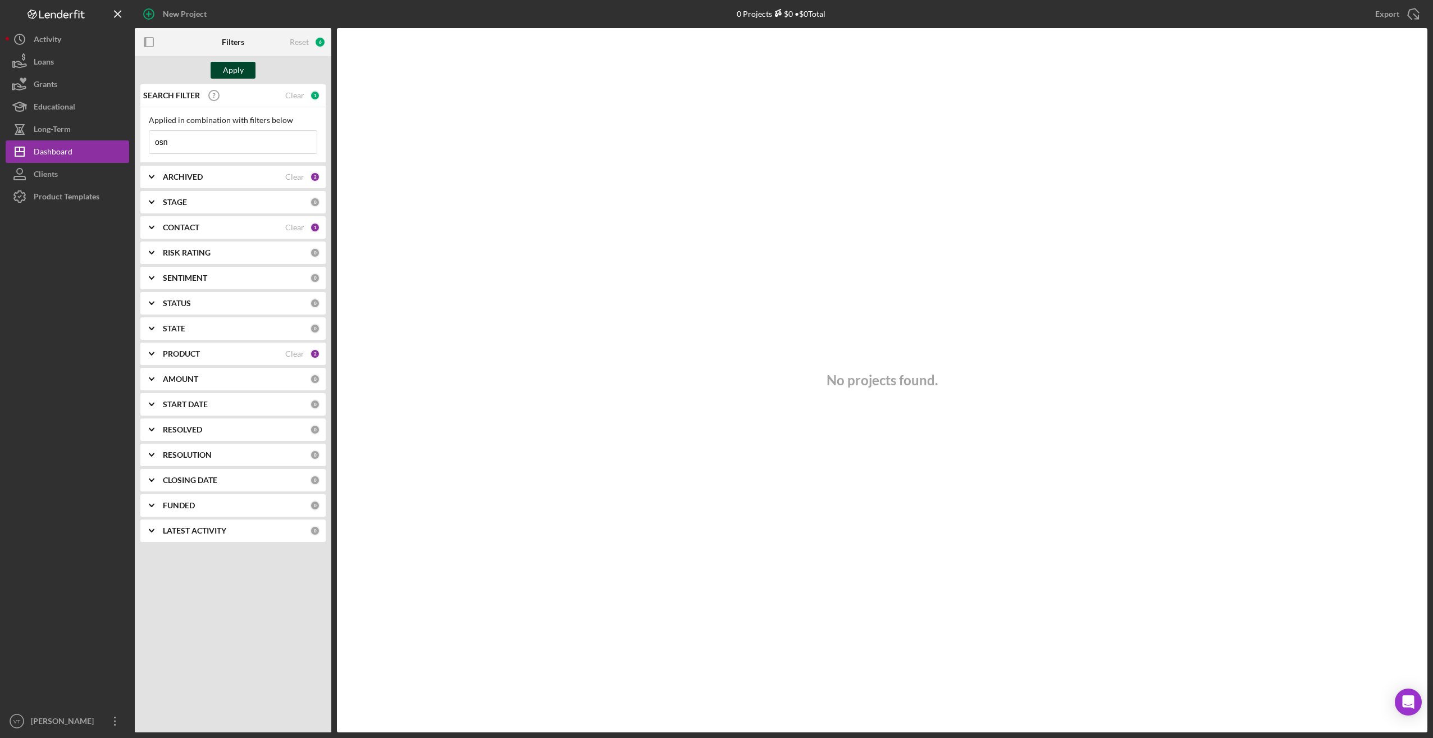
type input "osn"
click at [242, 78] on div "Apply" at bounding box center [233, 70] width 21 height 17
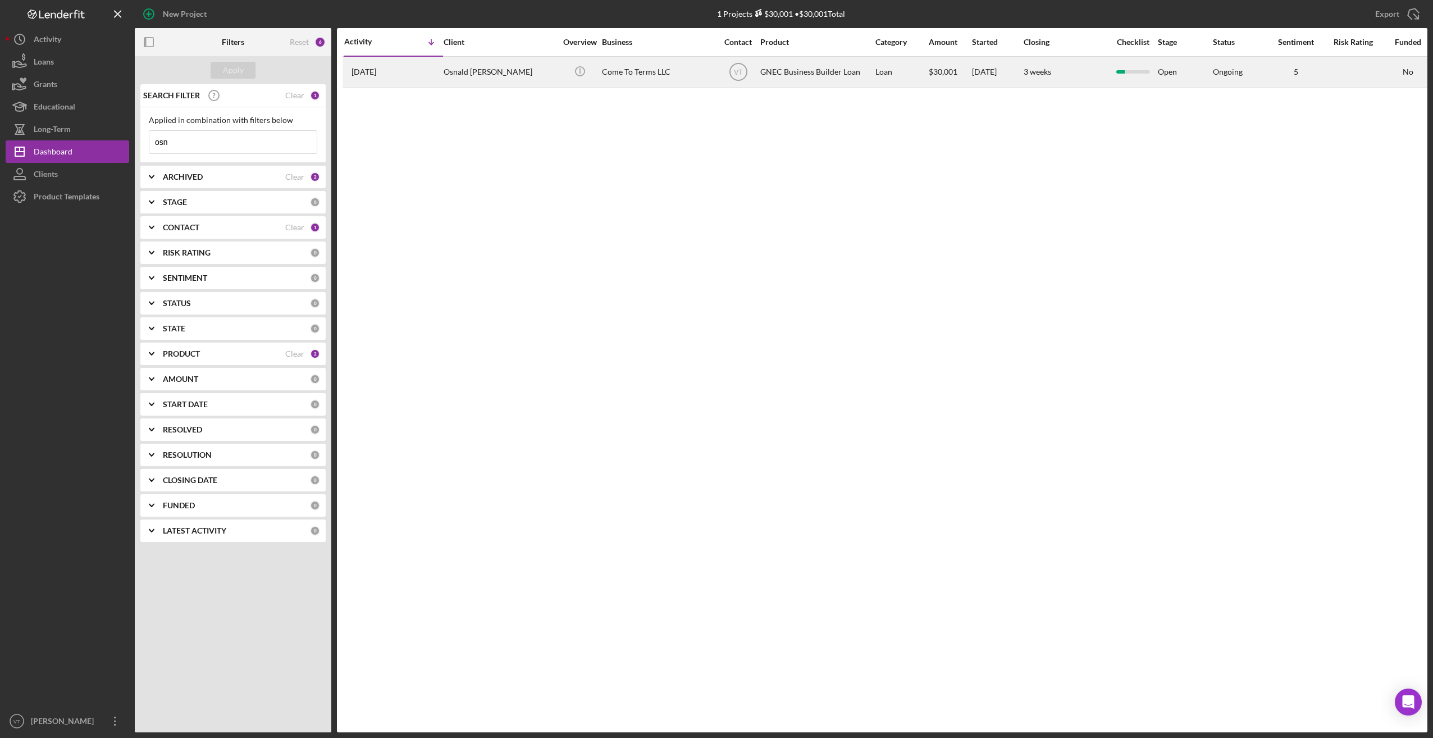
click at [454, 81] on div "Osnald [PERSON_NAME]" at bounding box center [500, 72] width 112 height 30
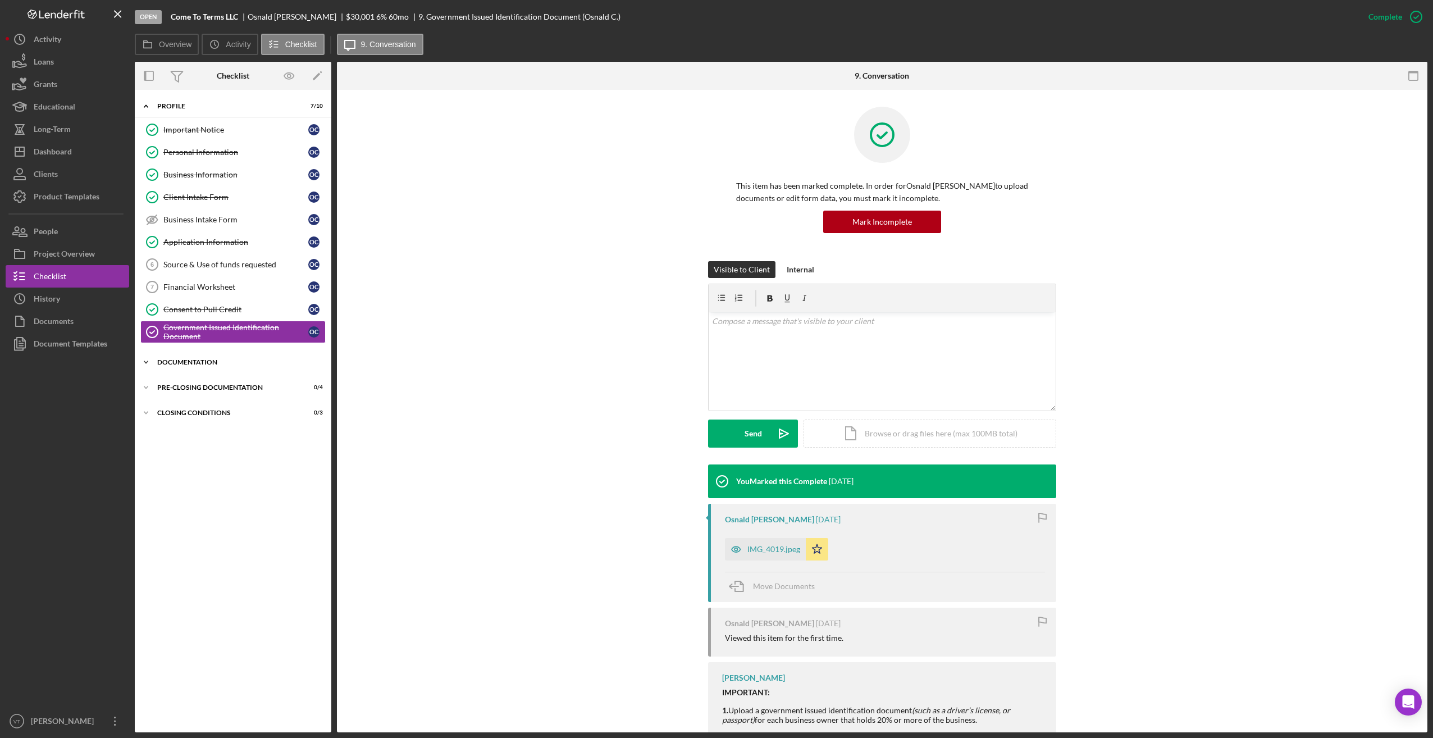
click at [199, 366] on div "Icon/Expander Documentation 1 / 15" at bounding box center [233, 362] width 197 height 22
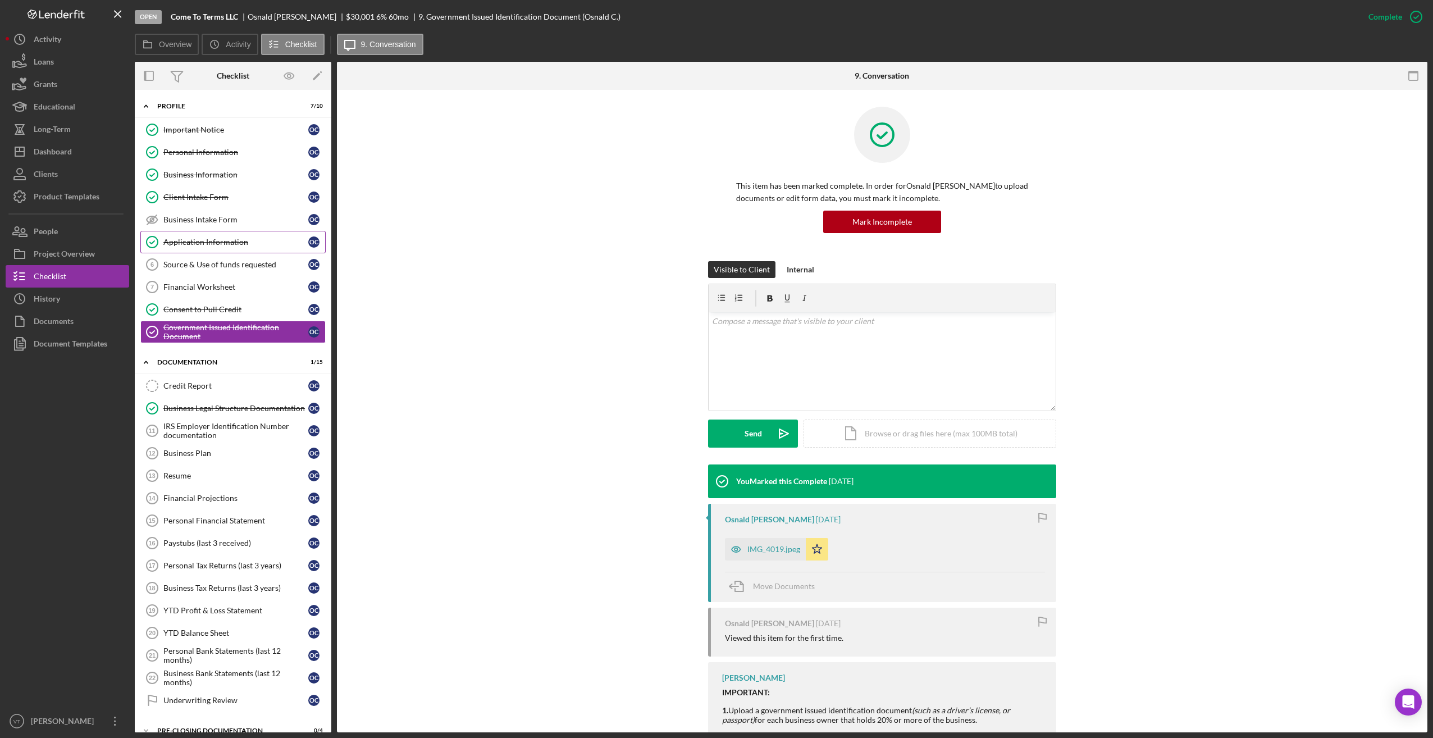
click at [207, 247] on link "Application Information Application Information O C" at bounding box center [232, 242] width 185 height 22
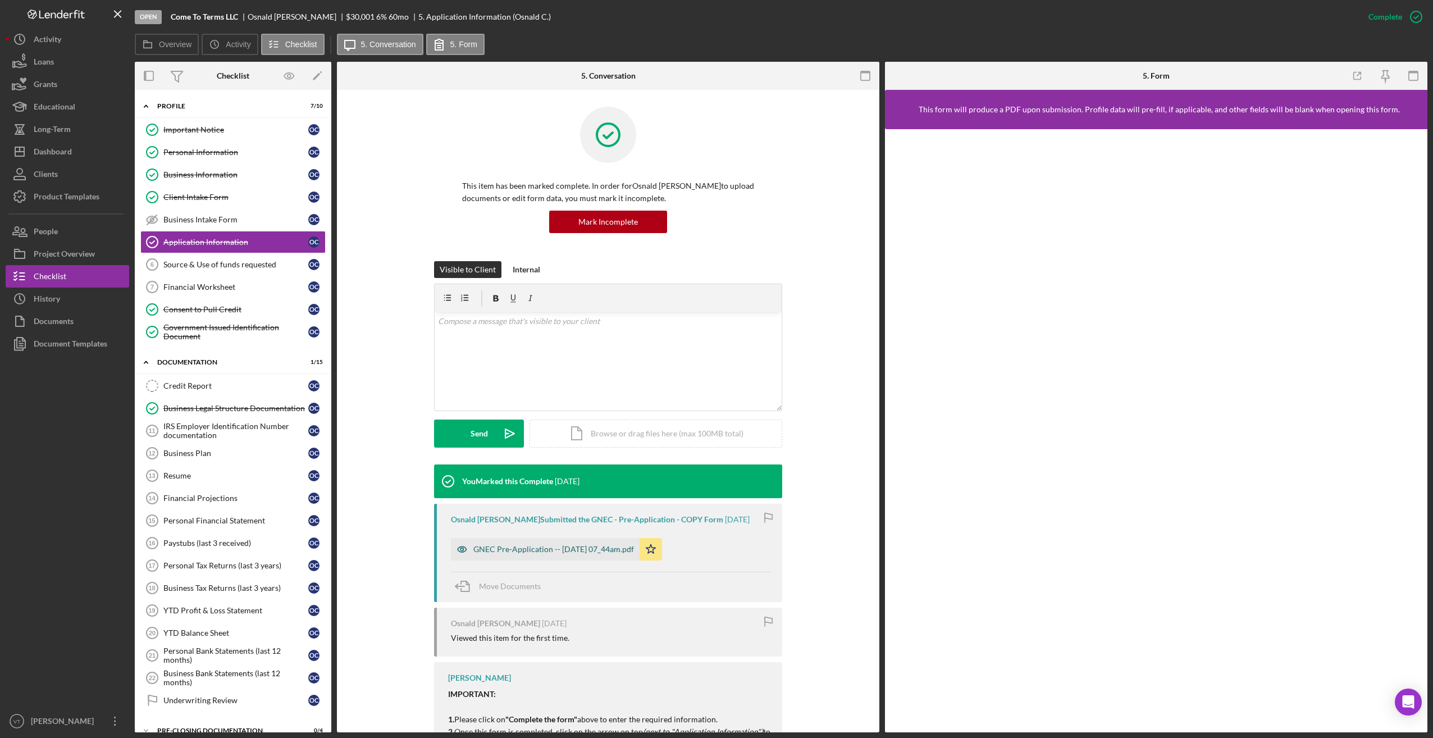
click at [494, 547] on div "GNEC Pre-Application -- [DATE] 07_44am.pdf" at bounding box center [553, 549] width 161 height 9
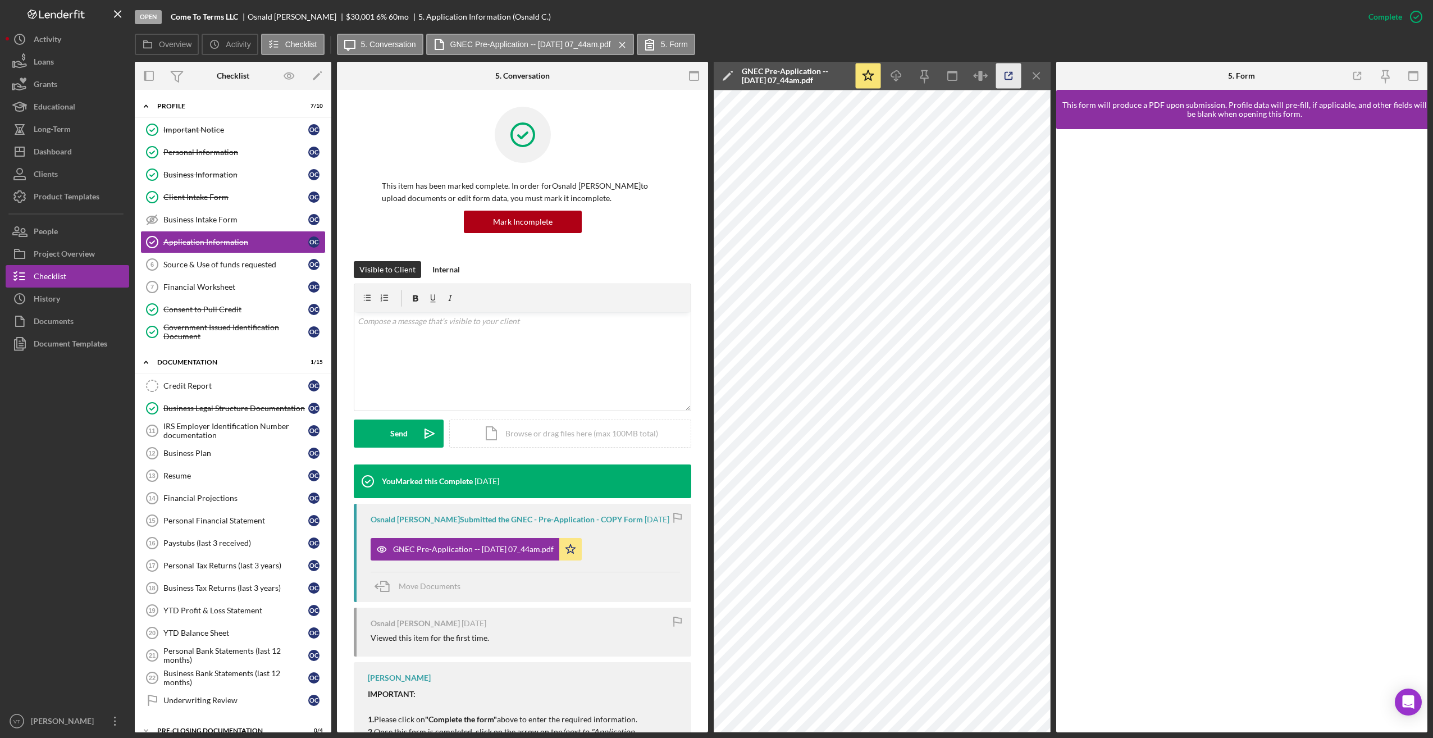
click at [588, 77] on icon "button" at bounding box center [1008, 75] width 25 height 25
click at [588, 76] on line "button" at bounding box center [1010, 73] width 3 height 3
